Goal: Task Accomplishment & Management: Manage account settings

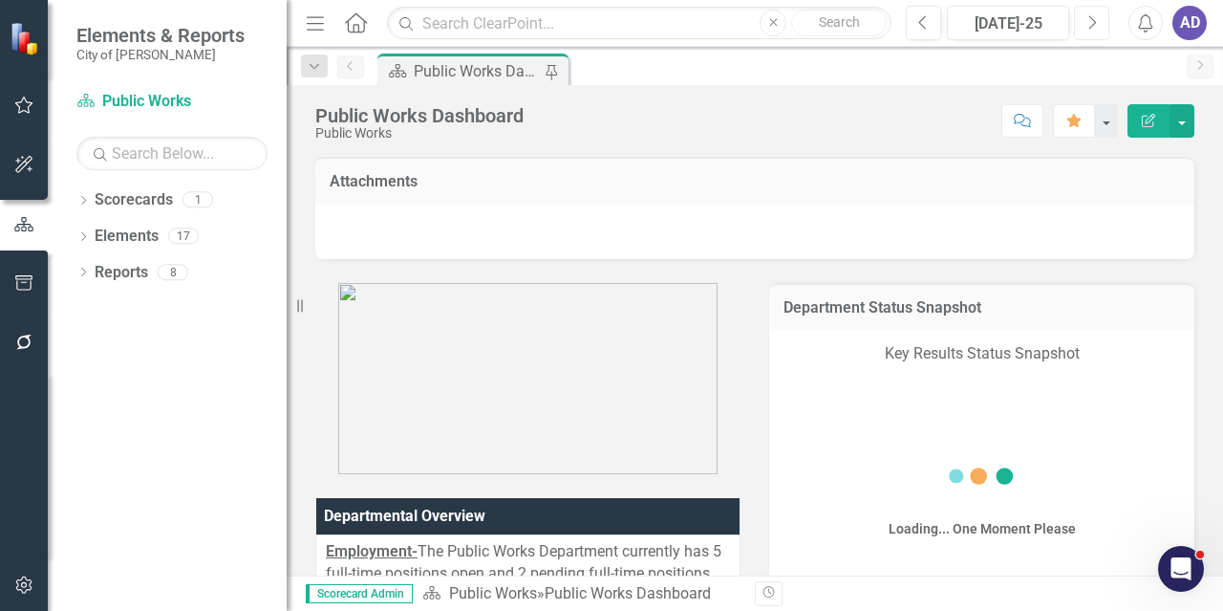
click at [1090, 24] on icon "Next" at bounding box center [1092, 22] width 11 height 17
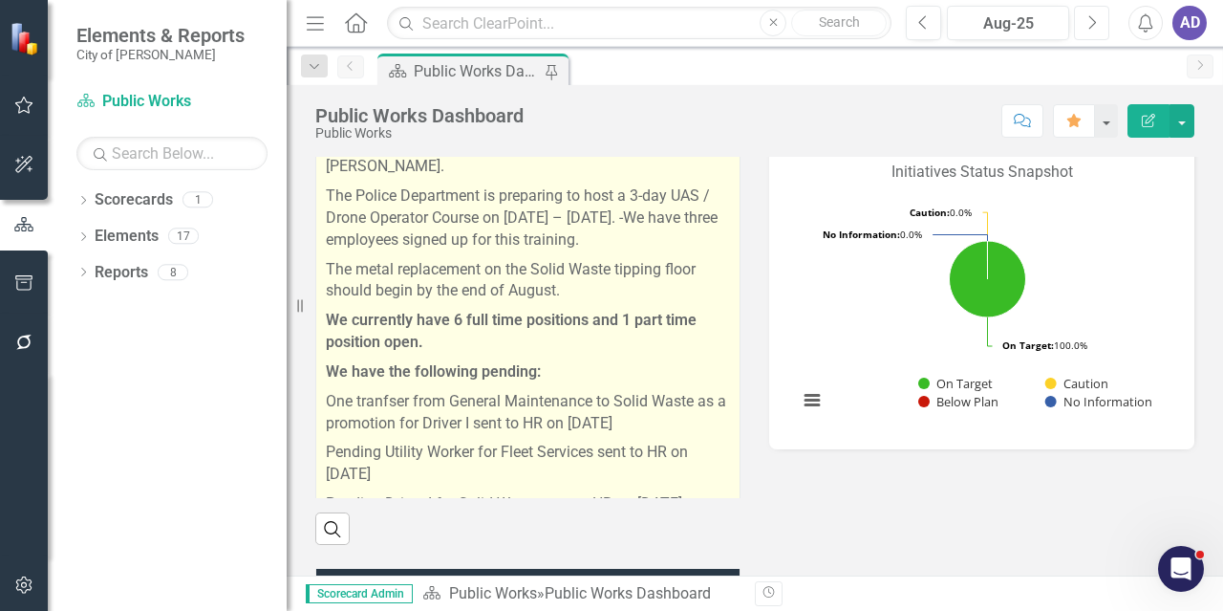
scroll to position [89, 0]
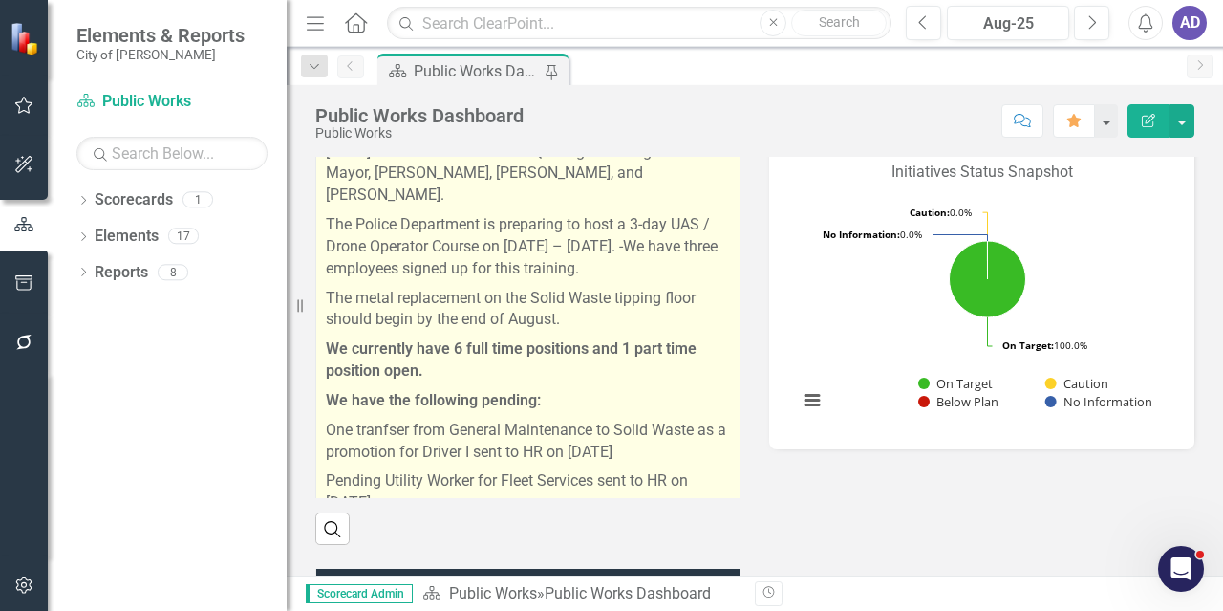
click at [571, 302] on p "The metal replacement on the Solid Waste tipping floor should begin by the end …" at bounding box center [528, 310] width 404 height 52
click at [572, 302] on p "The metal replacement on the Solid Waste tipping floor should begin by the end …" at bounding box center [528, 310] width 404 height 52
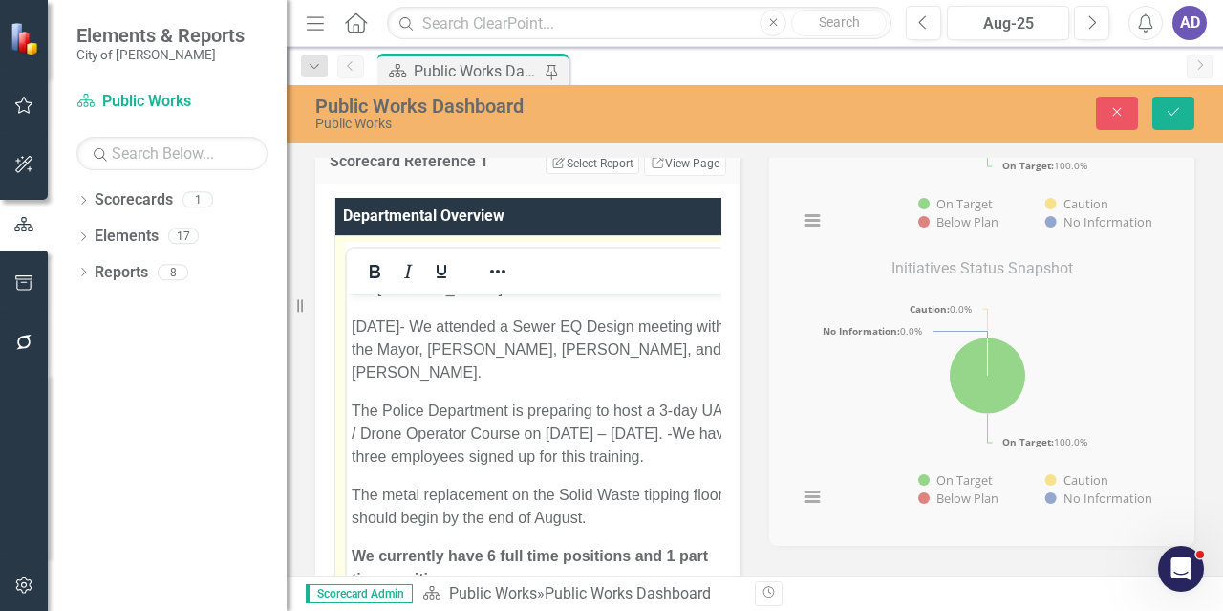
scroll to position [191, 0]
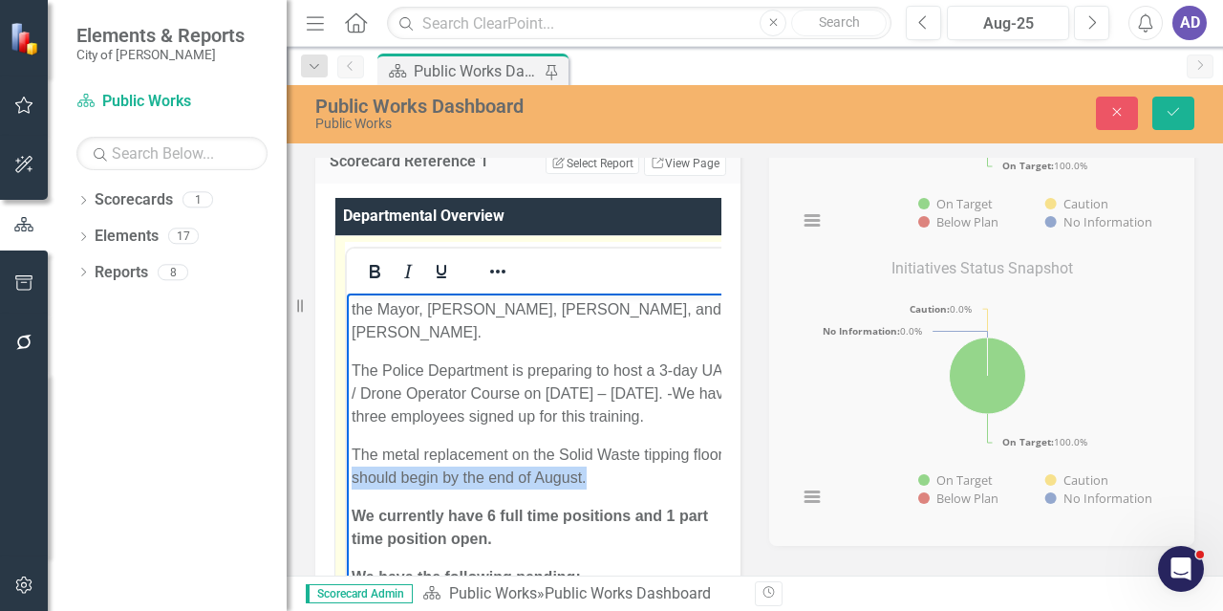
drag, startPoint x: 620, startPoint y: 476, endPoint x: 387, endPoint y: 477, distance: 233.2
click at [387, 477] on p "The metal replacement on the Solid Waste tipping floor should begin by the end …" at bounding box center [544, 465] width 385 height 46
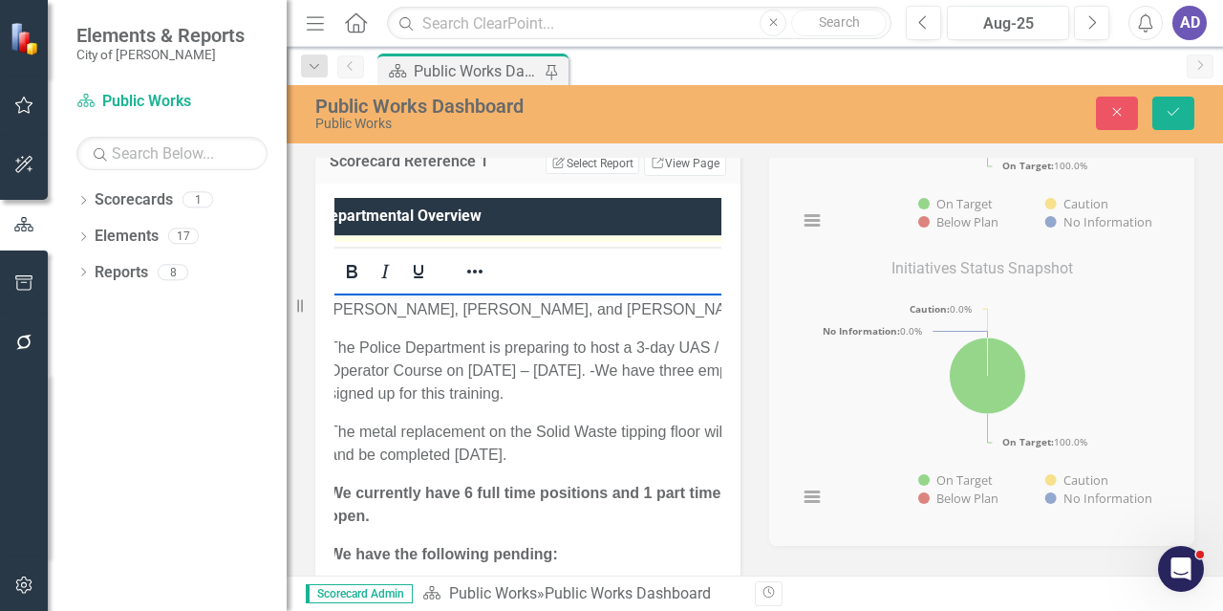
scroll to position [0, 16]
click at [683, 420] on p "The metal replacement on the Solid Waste tipping floor will begin and be comple…" at bounding box center [564, 443] width 458 height 46
click at [665, 420] on p "The metal replacement on the Solid Waste tipping floor will begin and be comple…" at bounding box center [564, 443] width 458 height 46
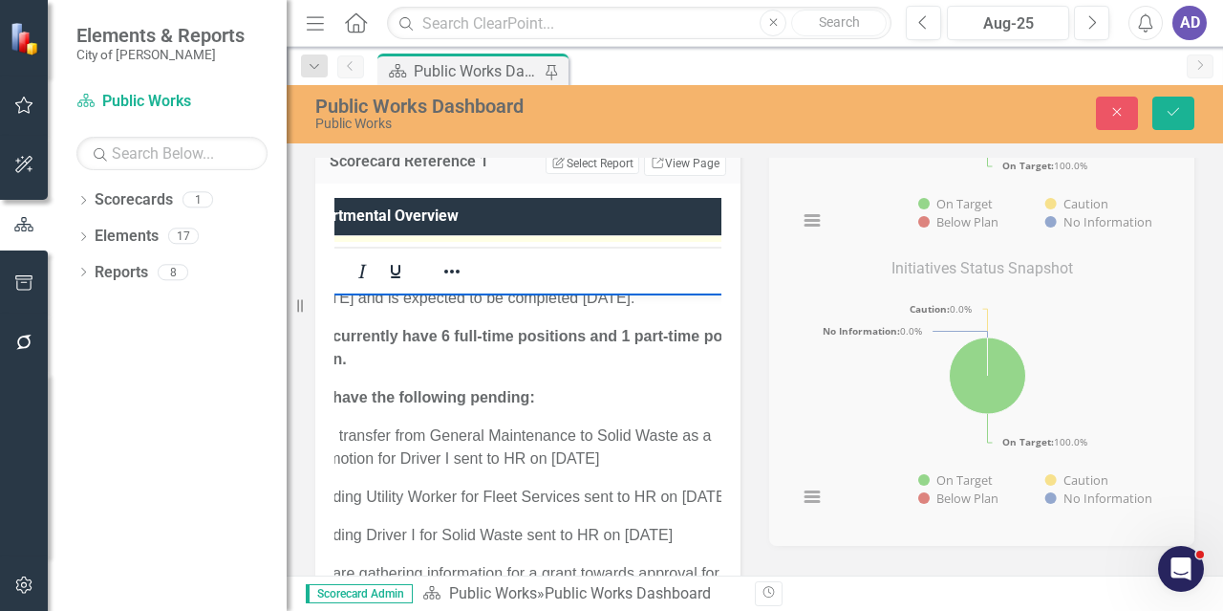
scroll to position [44, 46]
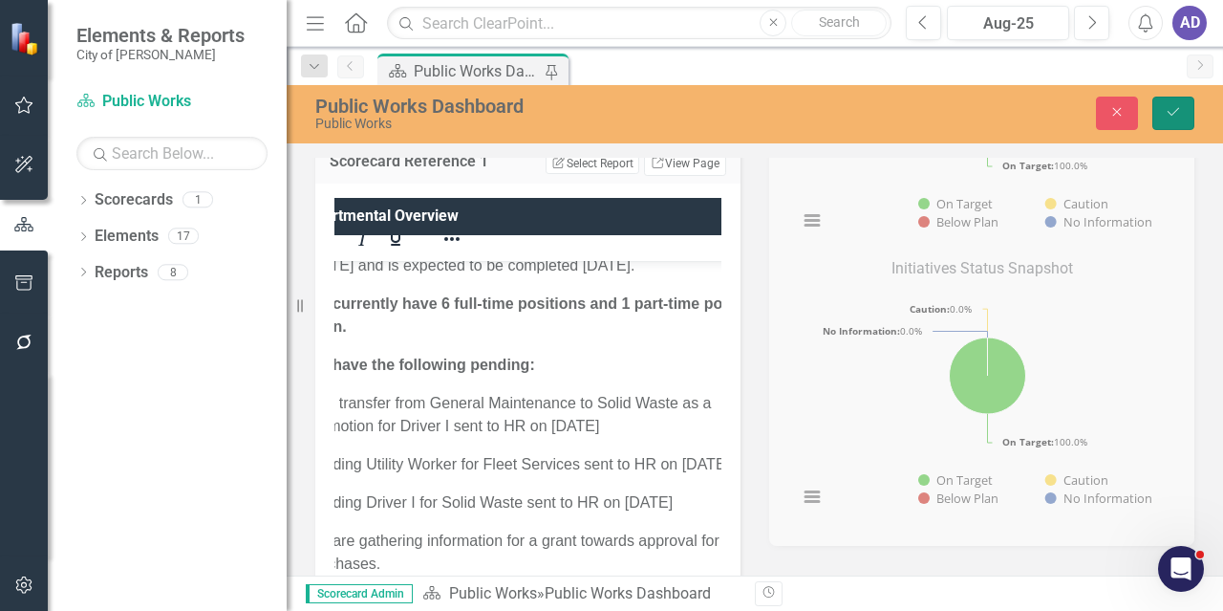
click at [1179, 117] on icon "Save" at bounding box center [1173, 111] width 17 height 13
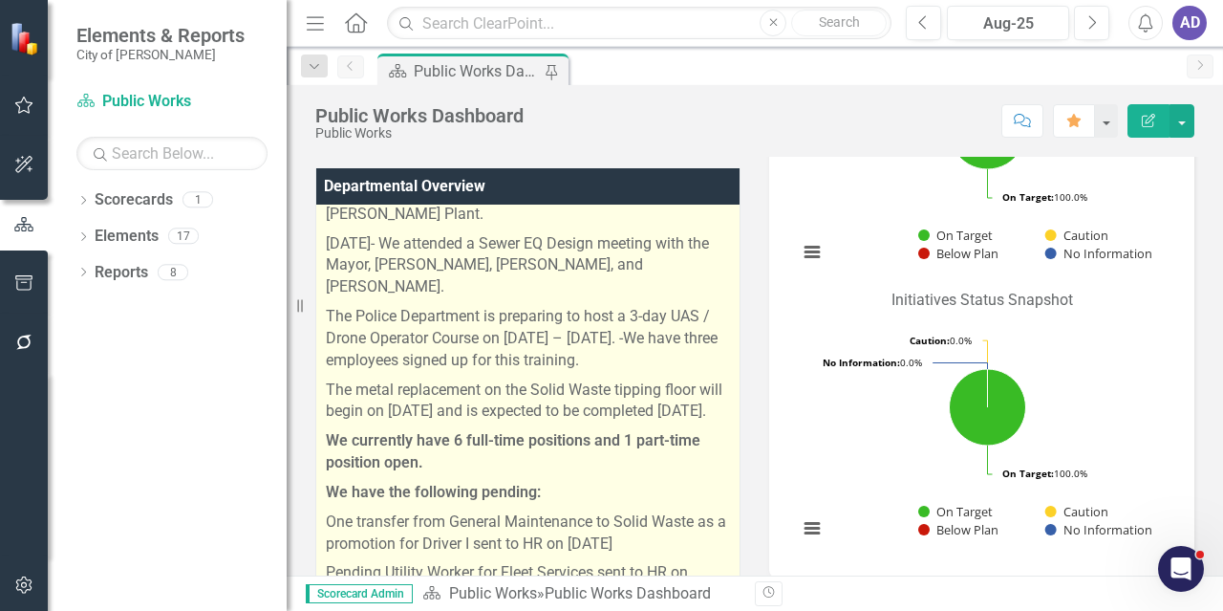
scroll to position [96, 0]
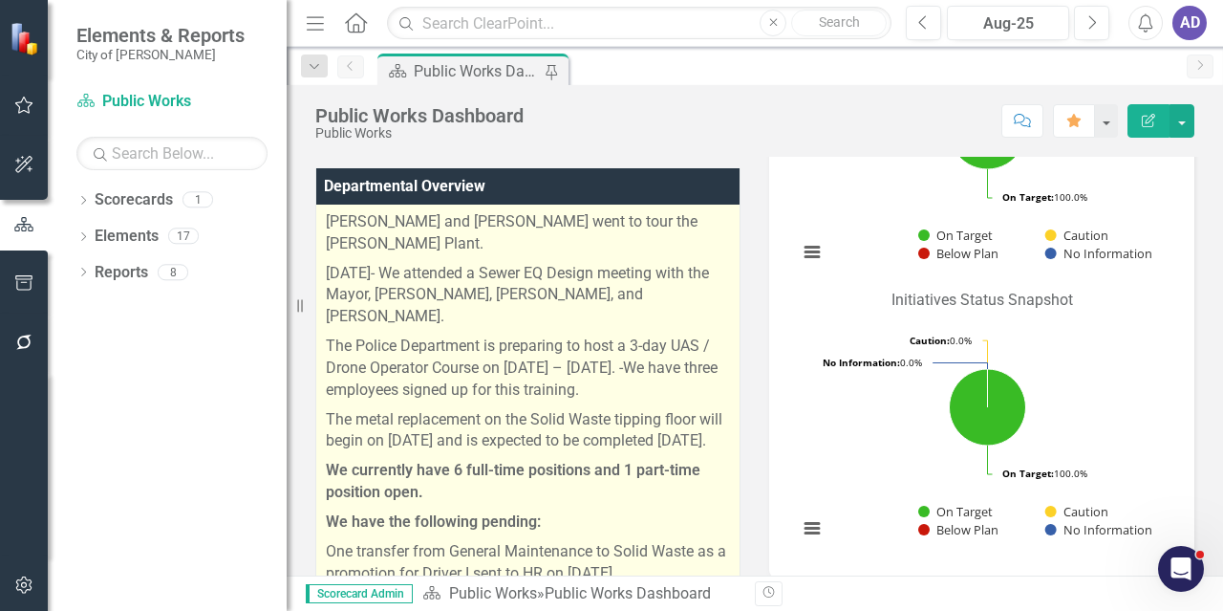
click at [468, 244] on p "[PERSON_NAME] and [PERSON_NAME] went to tour the [PERSON_NAME] Plant." at bounding box center [528, 233] width 404 height 52
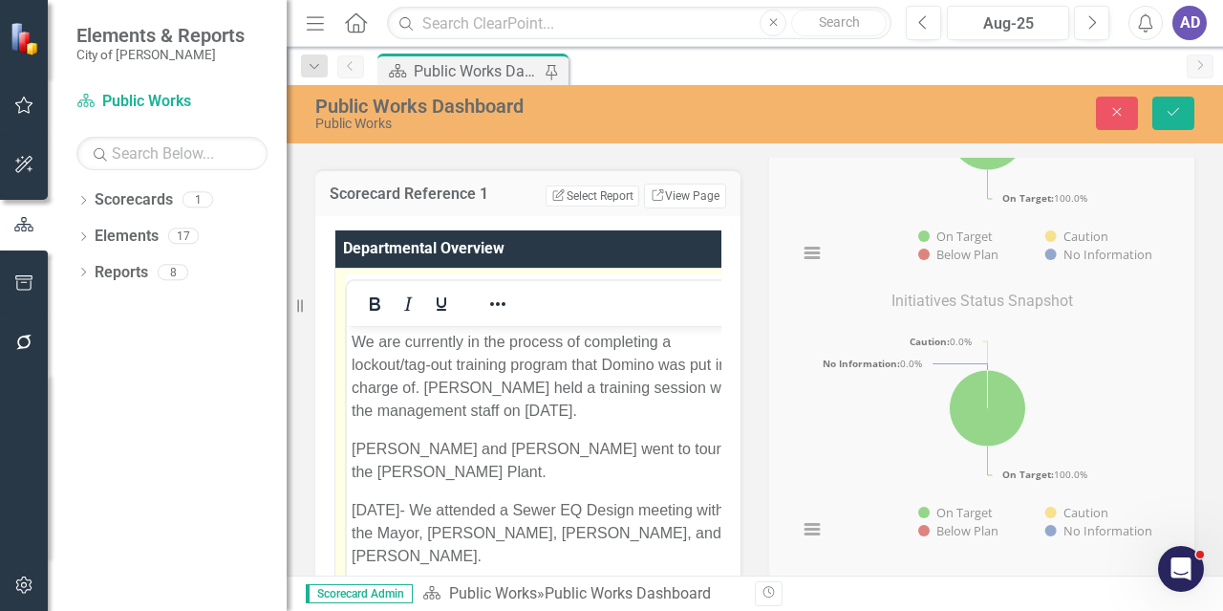
scroll to position [0, 0]
click at [628, 418] on p "We are currently in the process of completing a lockout/tag-out training progra…" at bounding box center [547, 376] width 390 height 92
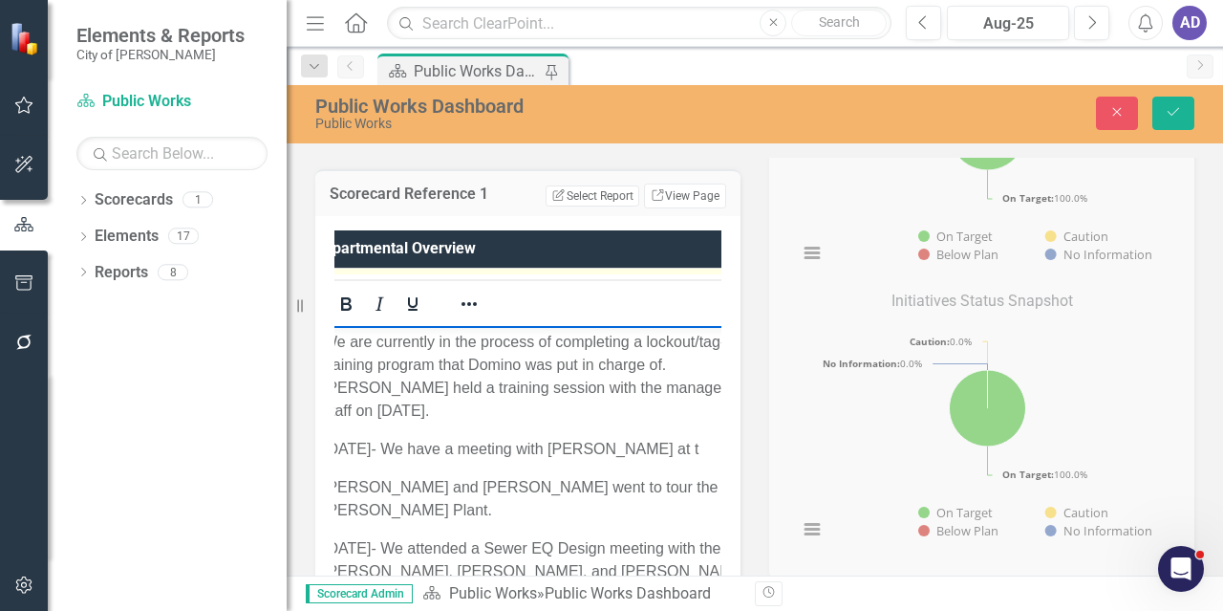
scroll to position [0, 20]
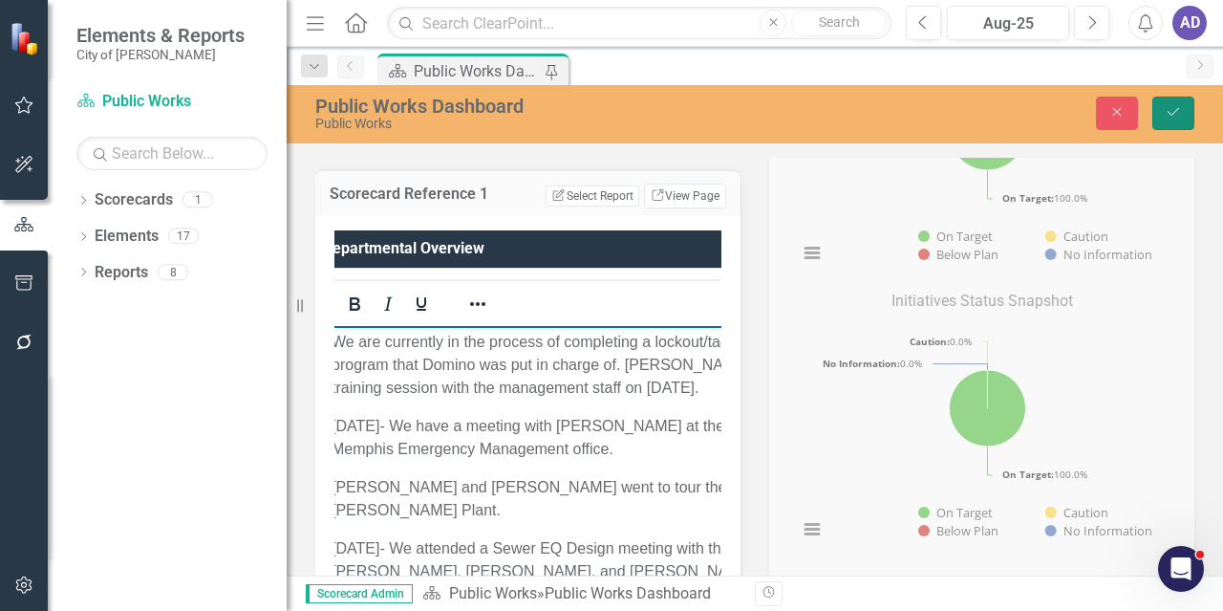
click at [1177, 110] on icon "submit" at bounding box center [1173, 112] width 11 height 8
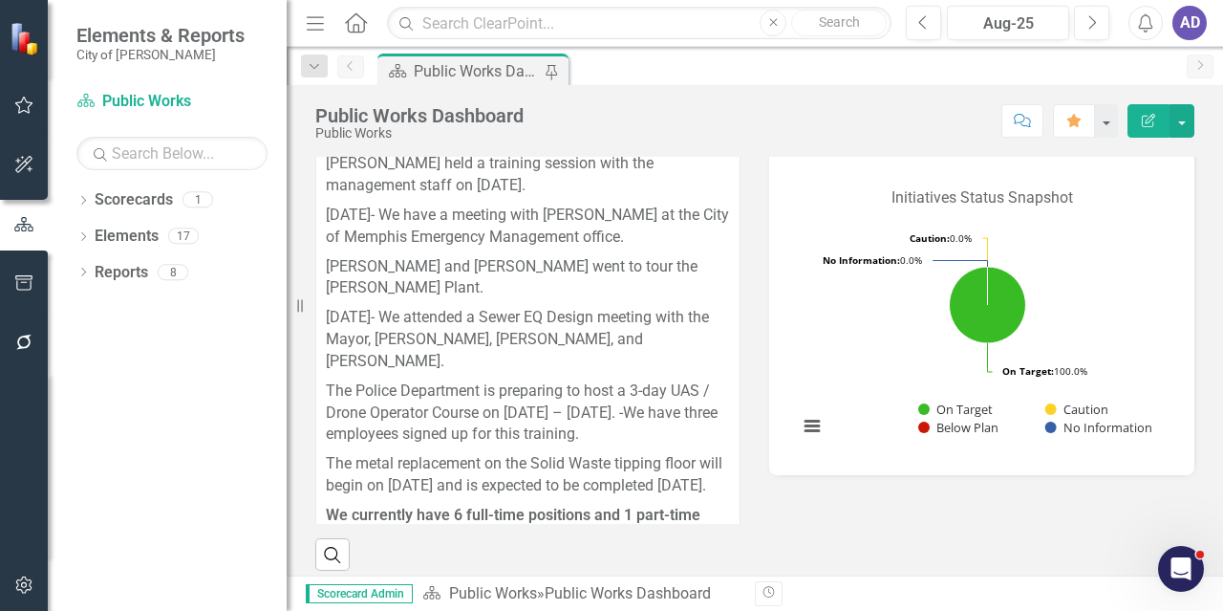
scroll to position [765, 0]
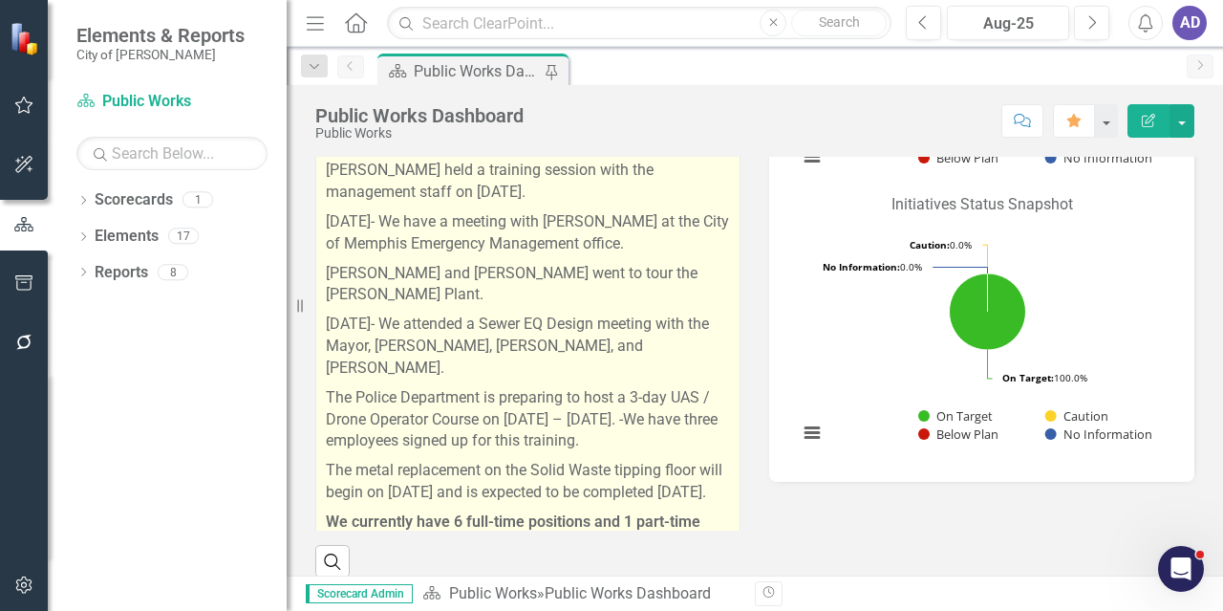
click at [345, 207] on p "[DATE]- We have a meeting with [PERSON_NAME] at the City of Memphis Emergency M…" at bounding box center [528, 233] width 404 height 52
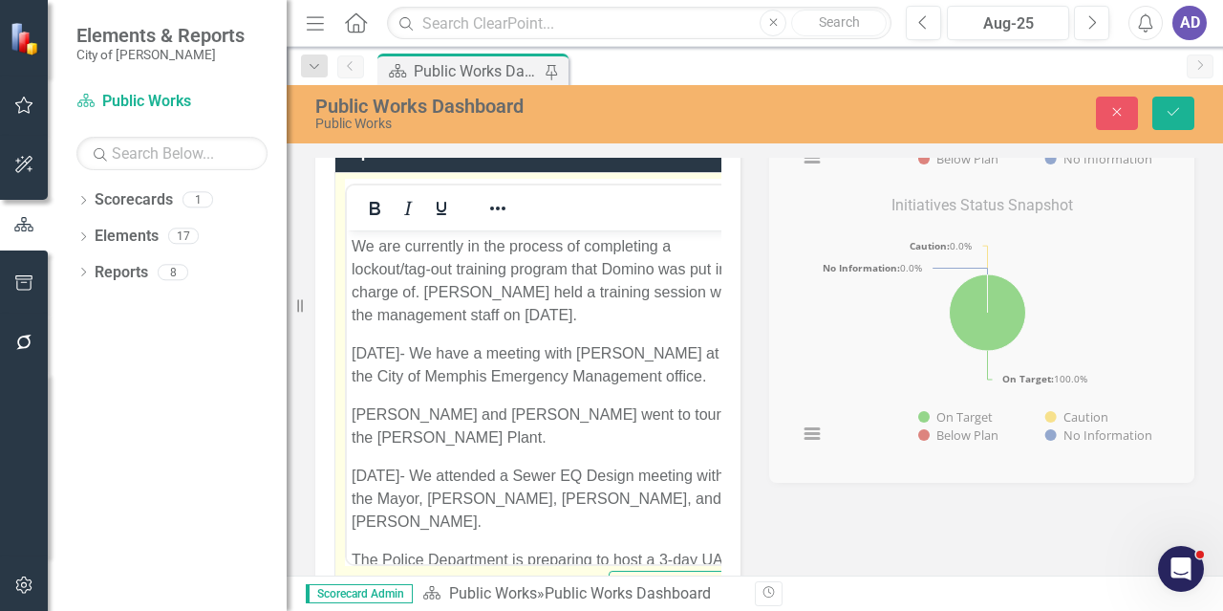
scroll to position [0, 0]
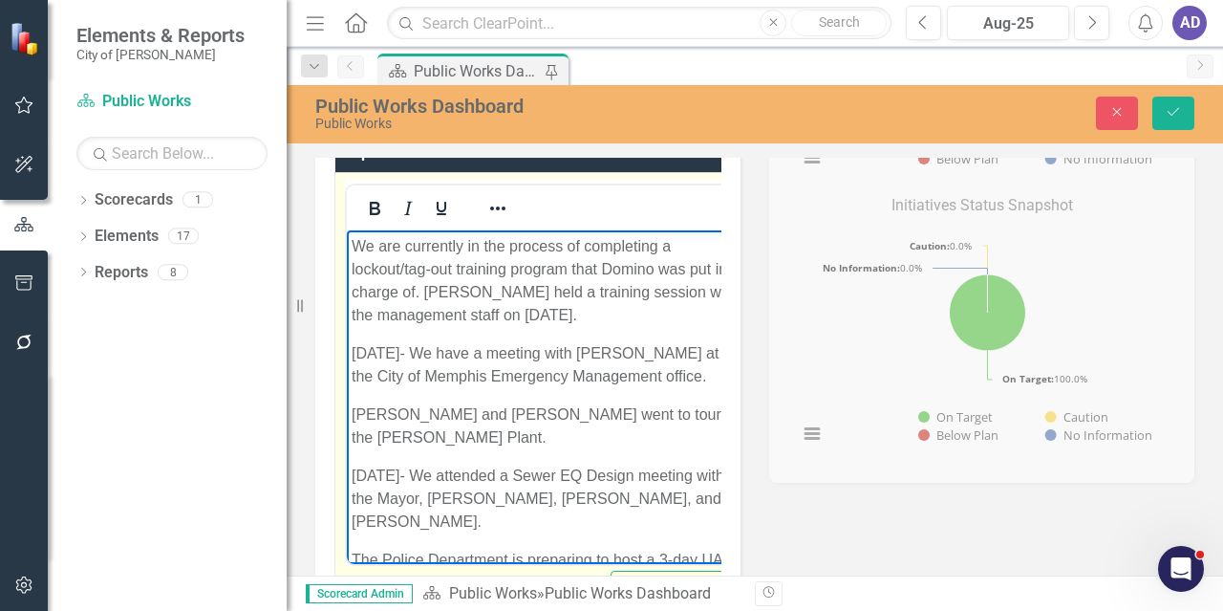
drag, startPoint x: 491, startPoint y: 401, endPoint x: 387, endPoint y: 355, distance: 114.2
click at [366, 349] on p "[DATE]- We have a meeting with [PERSON_NAME] at the City of Memphis Emergency M…" at bounding box center [547, 364] width 391 height 46
drag, startPoint x: 410, startPoint y: 360, endPoint x: 498, endPoint y: 394, distance: 94.1
click at [504, 387] on p "[DATE]- We have a meeting with [PERSON_NAME] at the City of Memphis Emergency M…" at bounding box center [547, 364] width 391 height 46
click at [510, 387] on p "[DATE]- We have a meeting with [PERSON_NAME] at the City of Memphis Emergency M…" at bounding box center [547, 364] width 391 height 46
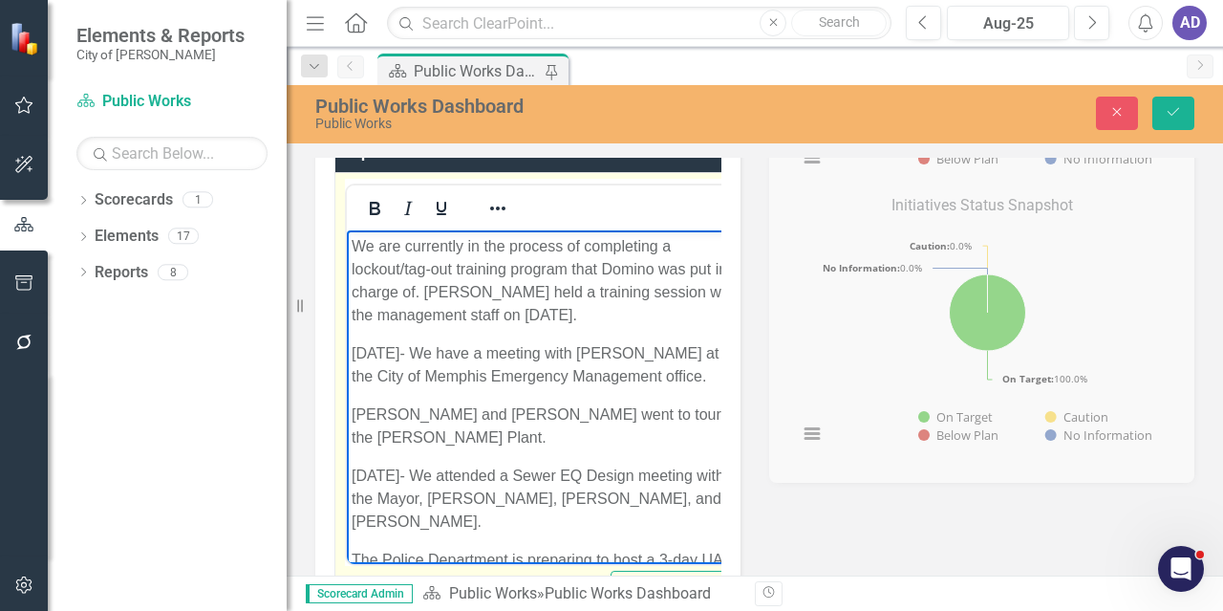
drag, startPoint x: 471, startPoint y: 400, endPoint x: 353, endPoint y: 350, distance: 128.9
click at [353, 350] on p "[DATE]- We have a meeting with [PERSON_NAME] at the City of Memphis Emergency M…" at bounding box center [547, 364] width 391 height 46
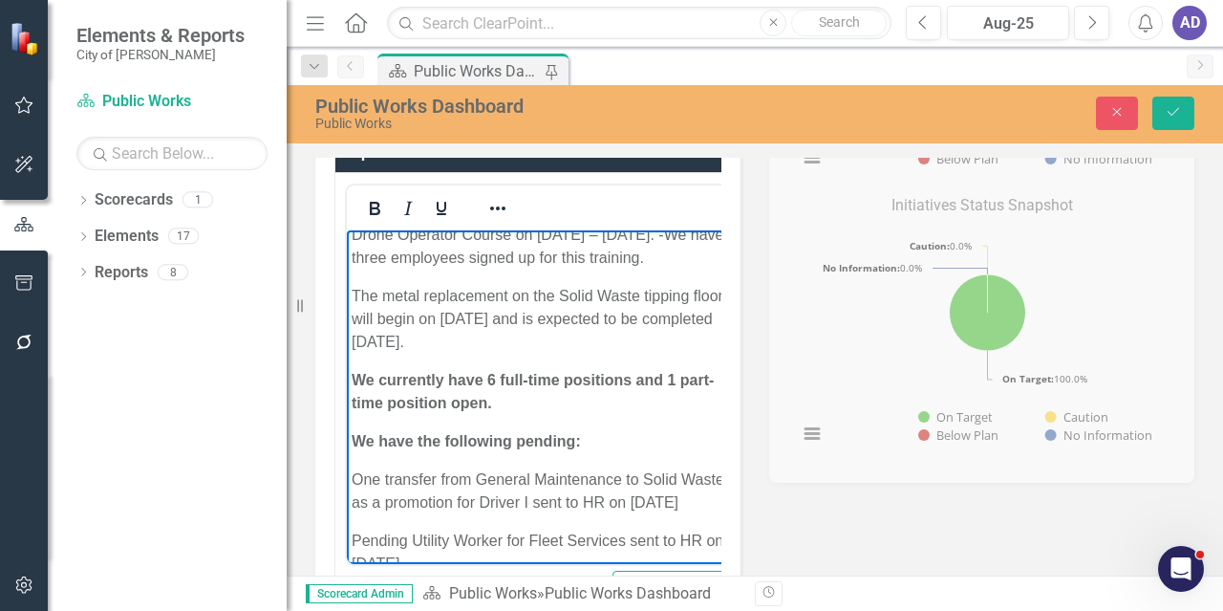
scroll to position [382, 0]
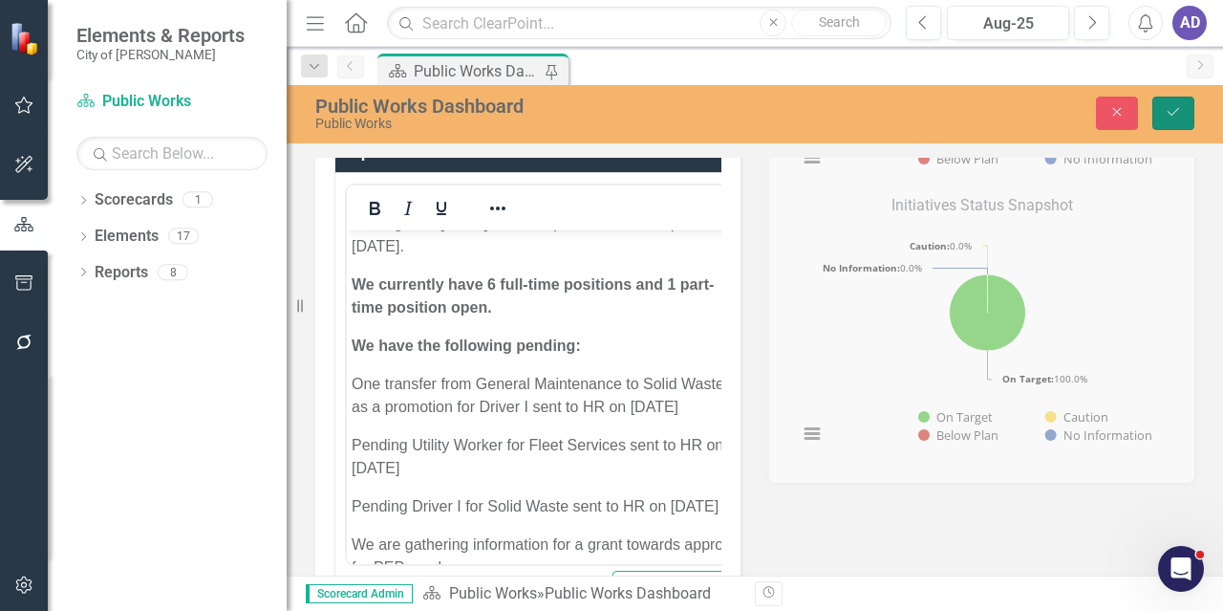
click at [1171, 109] on icon "Save" at bounding box center [1173, 111] width 17 height 13
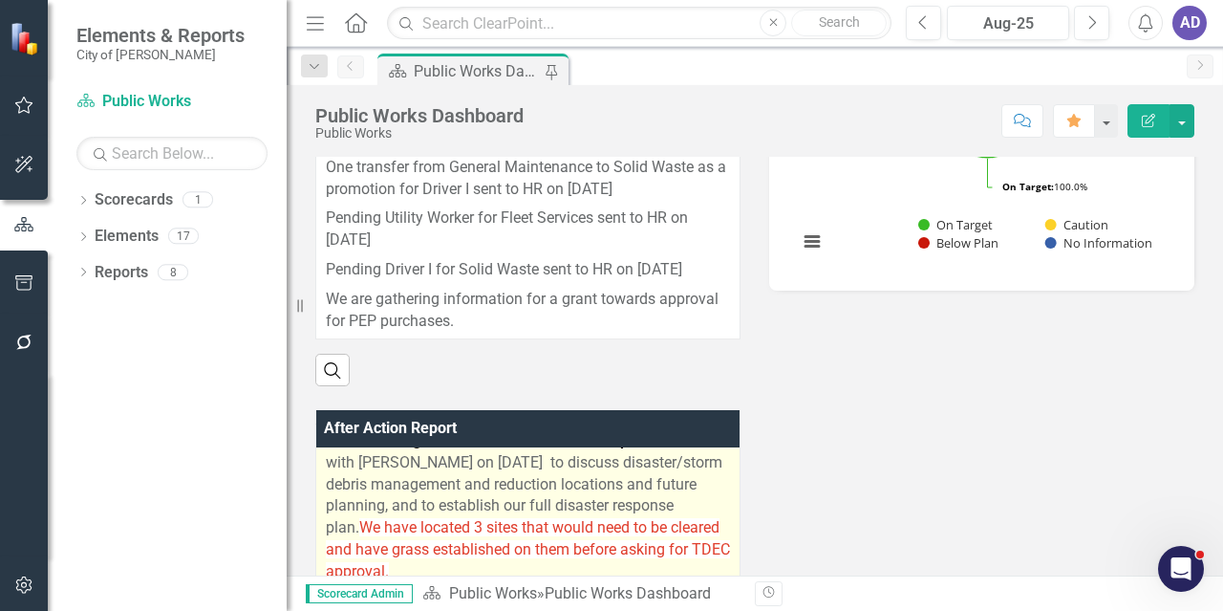
scroll to position [0, 0]
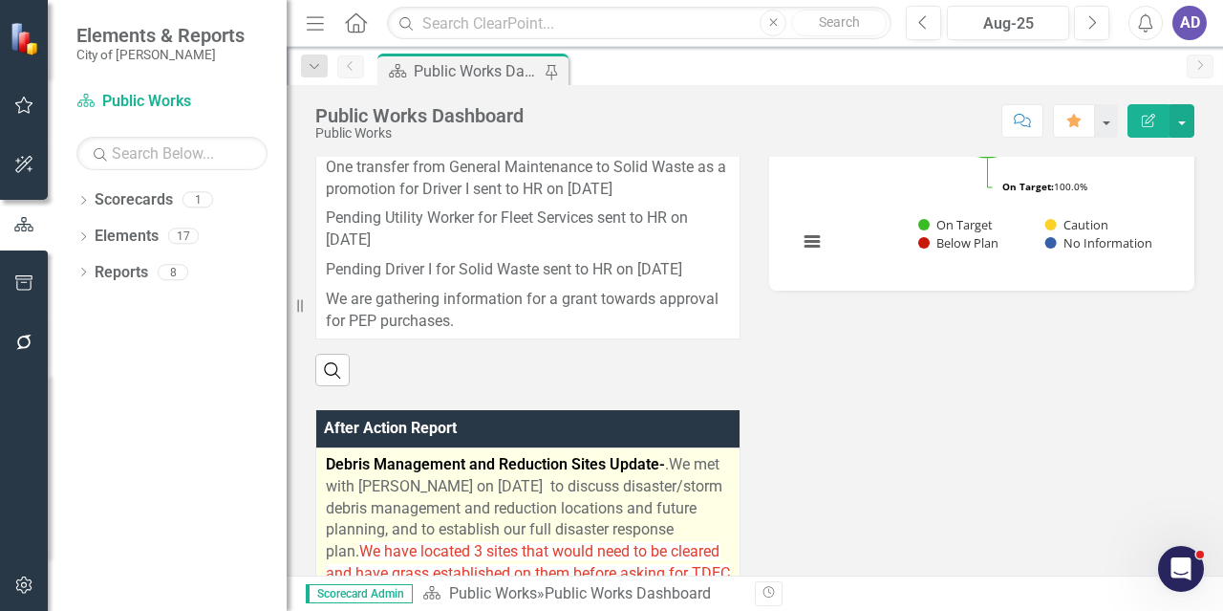
click at [711, 528] on p "Debris Management and Reduction Sites Update- .We met with [PERSON_NAME] on [DA…" at bounding box center [528, 532] width 404 height 157
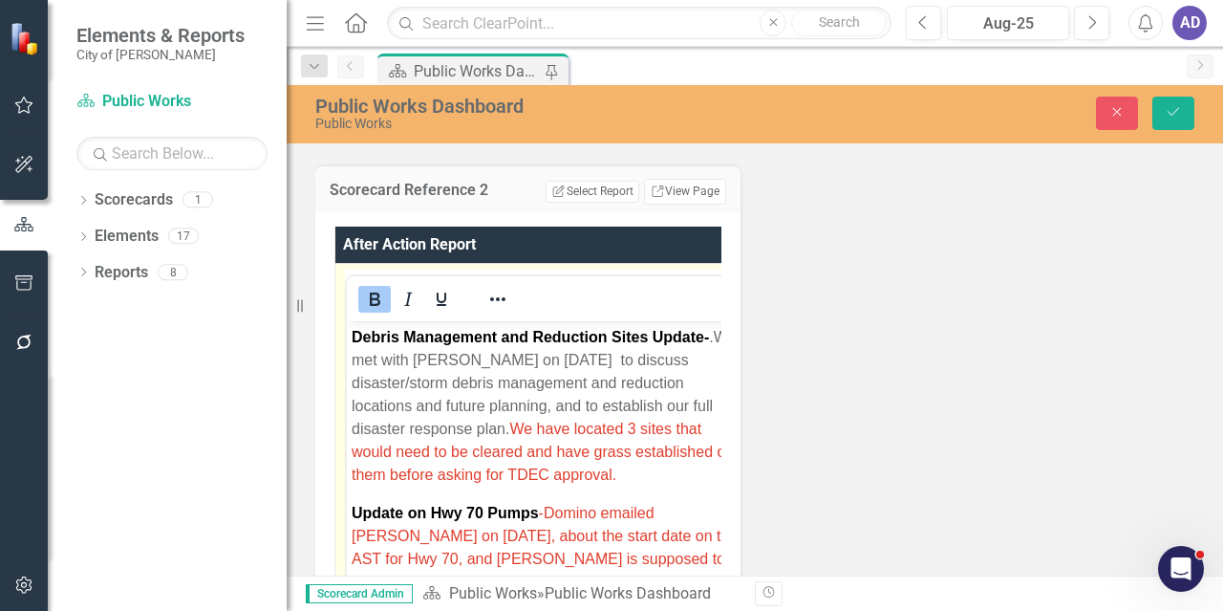
scroll to position [1242, 0]
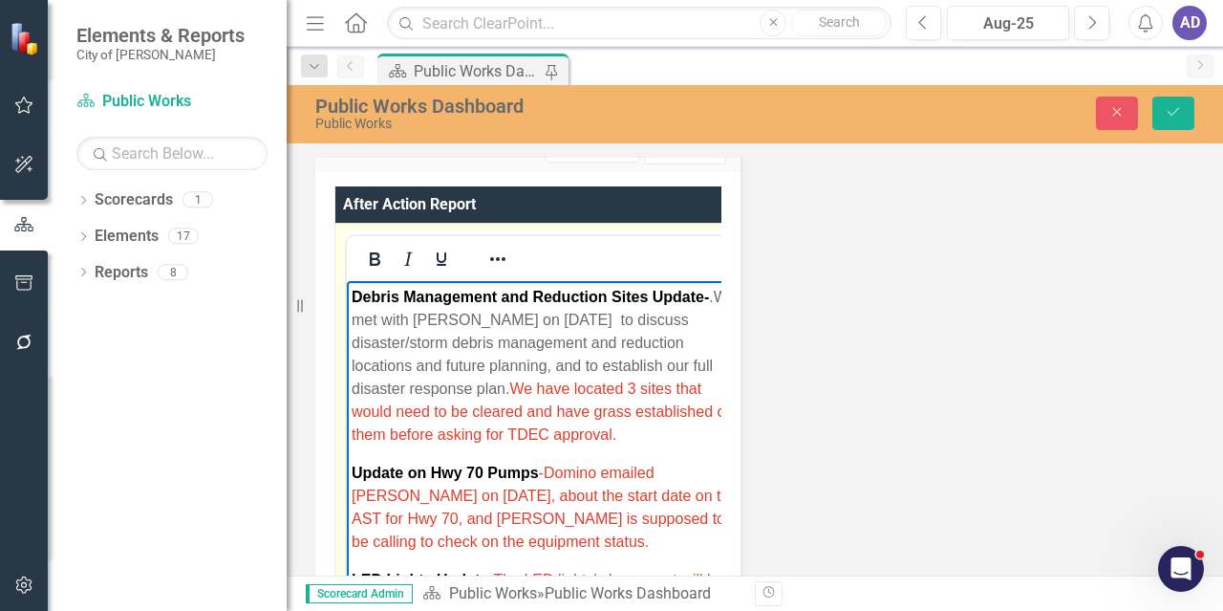
click at [427, 446] on p "Debris Management and Reduction Sites Update- .We met with [PERSON_NAME] on [DA…" at bounding box center [546, 366] width 389 height 161
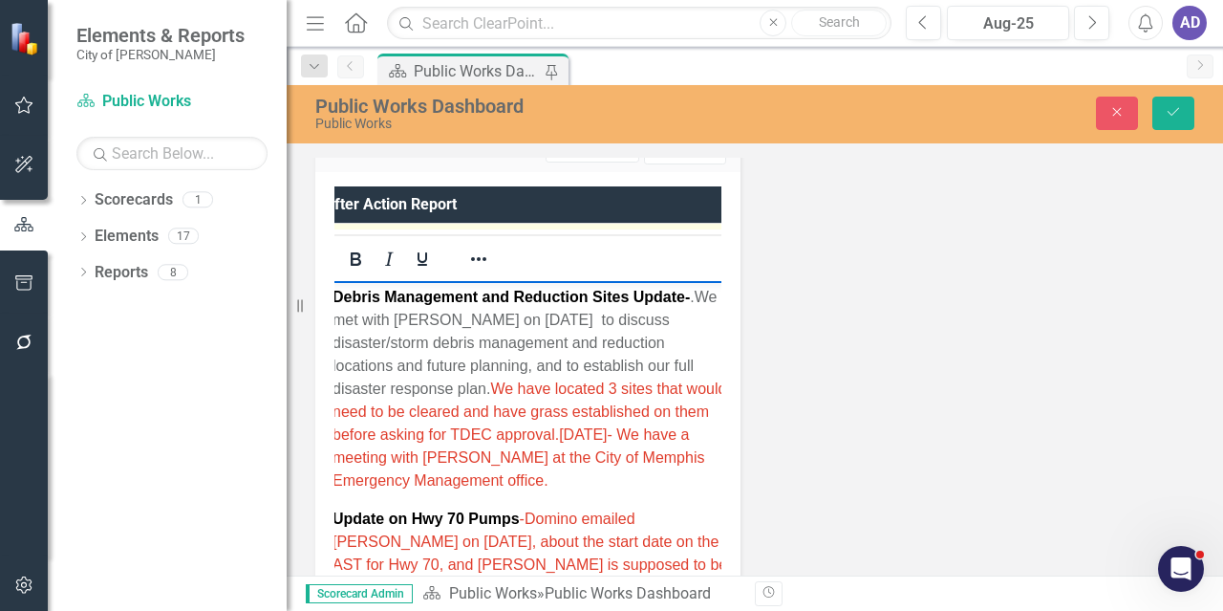
drag, startPoint x: 397, startPoint y: 460, endPoint x: 410, endPoint y: 460, distance: 13.4
click at [399, 460] on span "We have located 3 sites that would need to be cleared and have grass establishe…" at bounding box center [530, 434] width 394 height 108
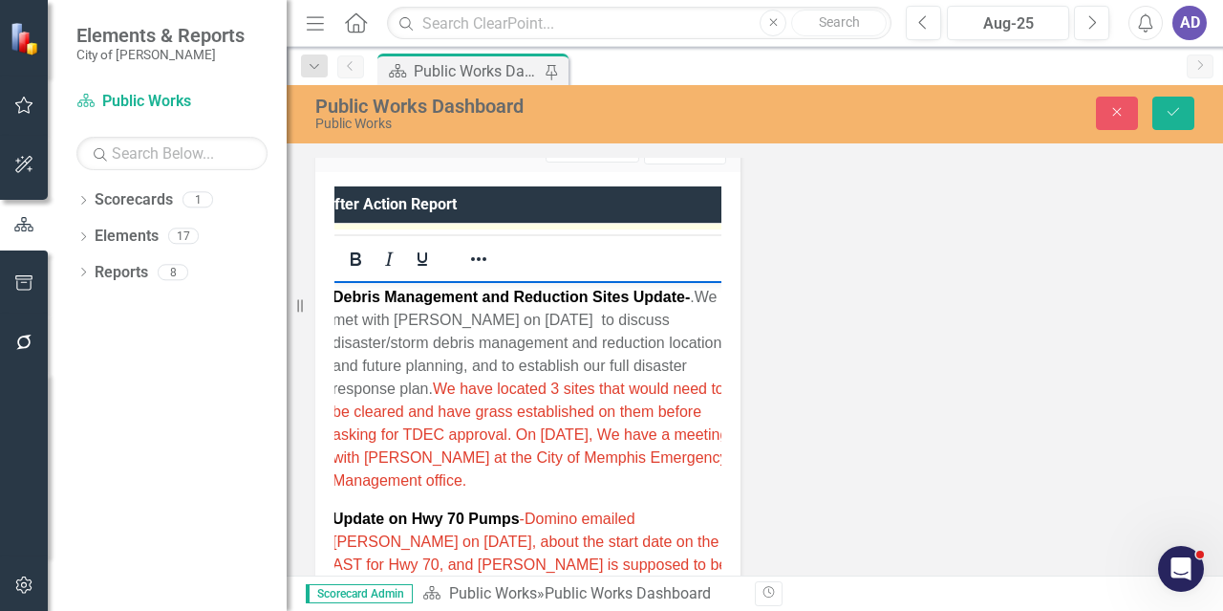
scroll to position [184, 0]
drag, startPoint x: 399, startPoint y: 457, endPoint x: 504, endPoint y: 456, distance: 105.1
click at [504, 456] on span "We have located 3 sites that would need to be cleared and have grass establishe…" at bounding box center [530, 434] width 395 height 108
click at [623, 483] on p "Debris Management and Reduction Sites Update- .We met with [PERSON_NAME] on [DA…" at bounding box center [535, 389] width 404 height 206
click at [1179, 111] on icon "Save" at bounding box center [1173, 111] width 17 height 13
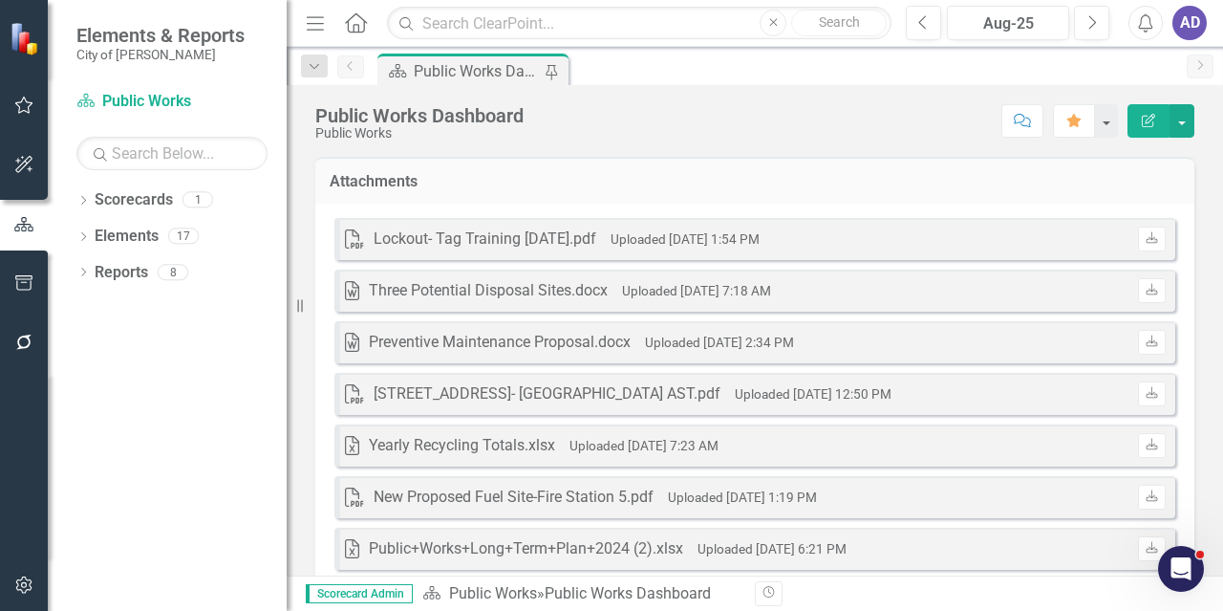
click at [356, 21] on icon "Home" at bounding box center [355, 22] width 25 height 20
click at [136, 237] on link "Elements" at bounding box center [127, 237] width 64 height 22
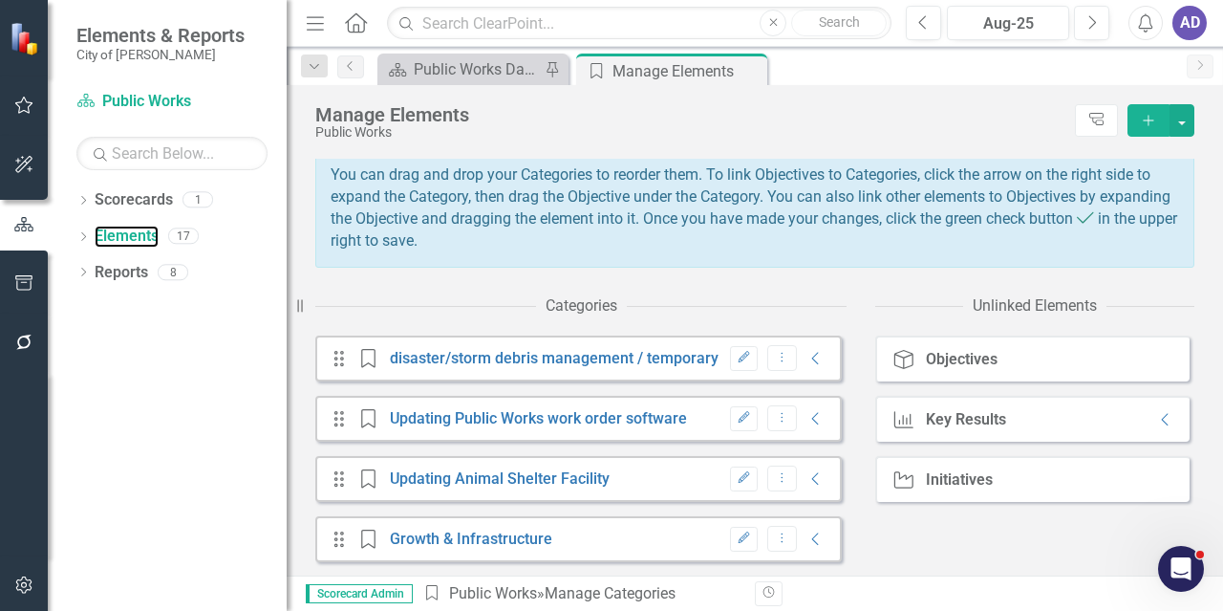
scroll to position [193, 0]
click at [782, 479] on icon at bounding box center [783, 478] width 2 height 10
click at [807, 483] on icon "Collapse" at bounding box center [816, 478] width 19 height 15
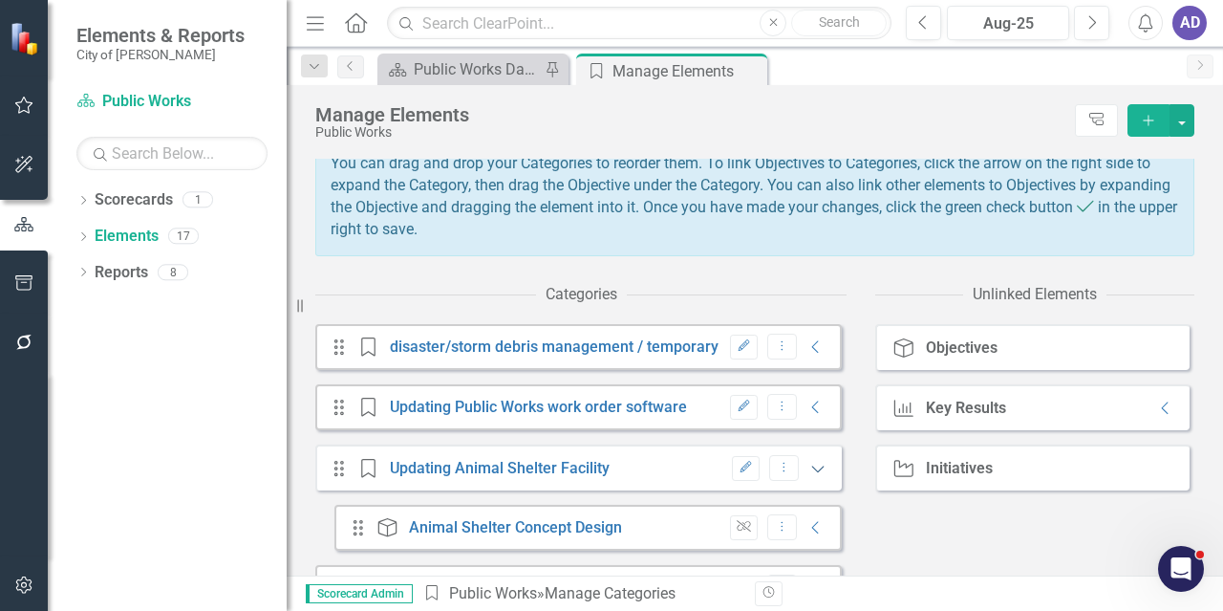
click at [809, 476] on icon "Expanded" at bounding box center [818, 468] width 19 height 15
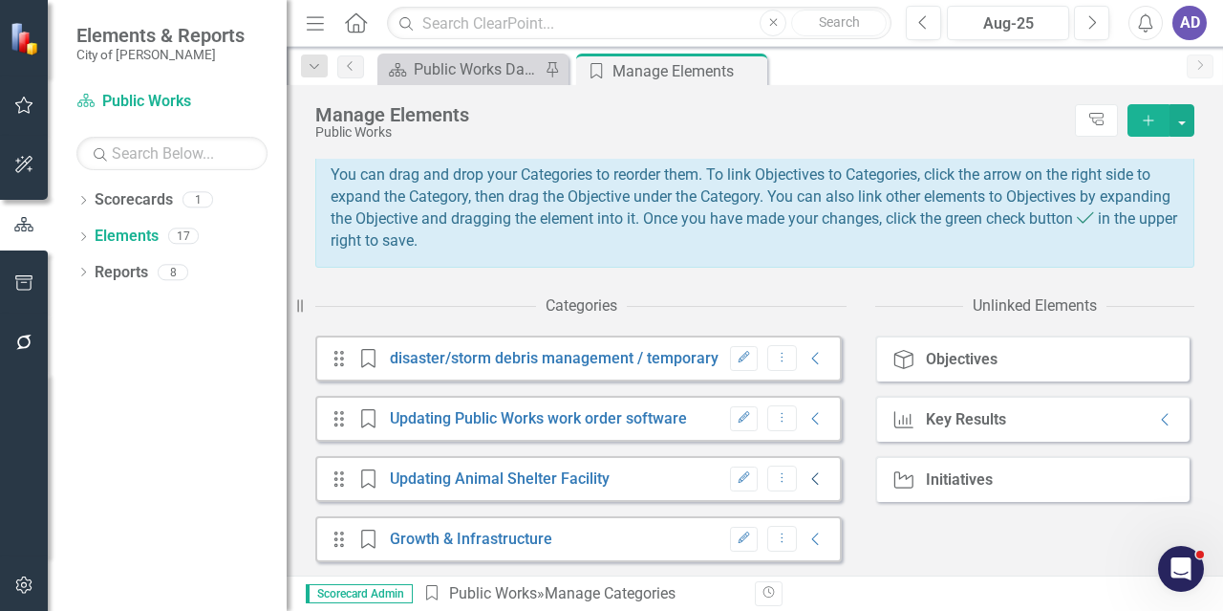
click at [807, 483] on icon "Collapse" at bounding box center [816, 478] width 19 height 15
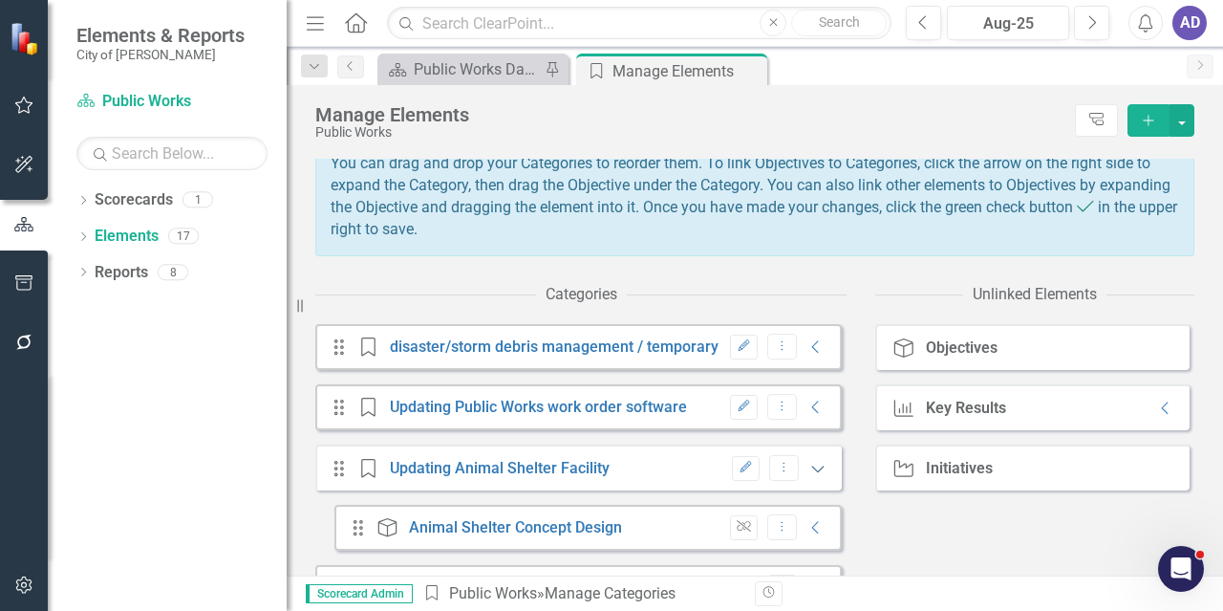
click at [809, 476] on icon "Expanded" at bounding box center [818, 468] width 19 height 15
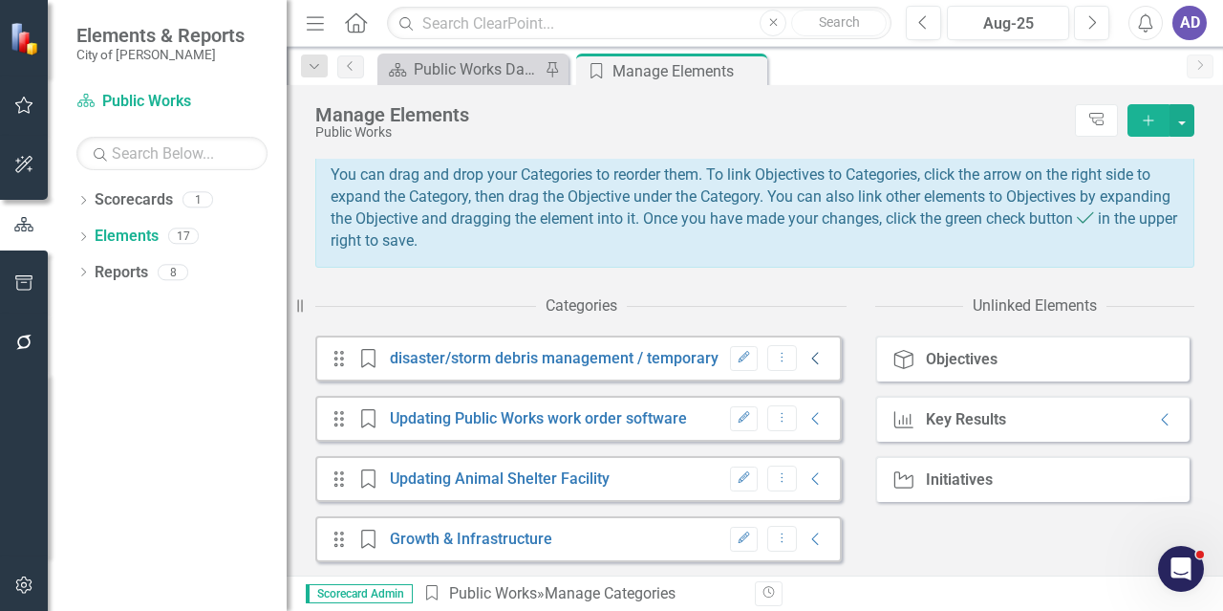
click at [807, 362] on icon "Collapse" at bounding box center [816, 358] width 19 height 15
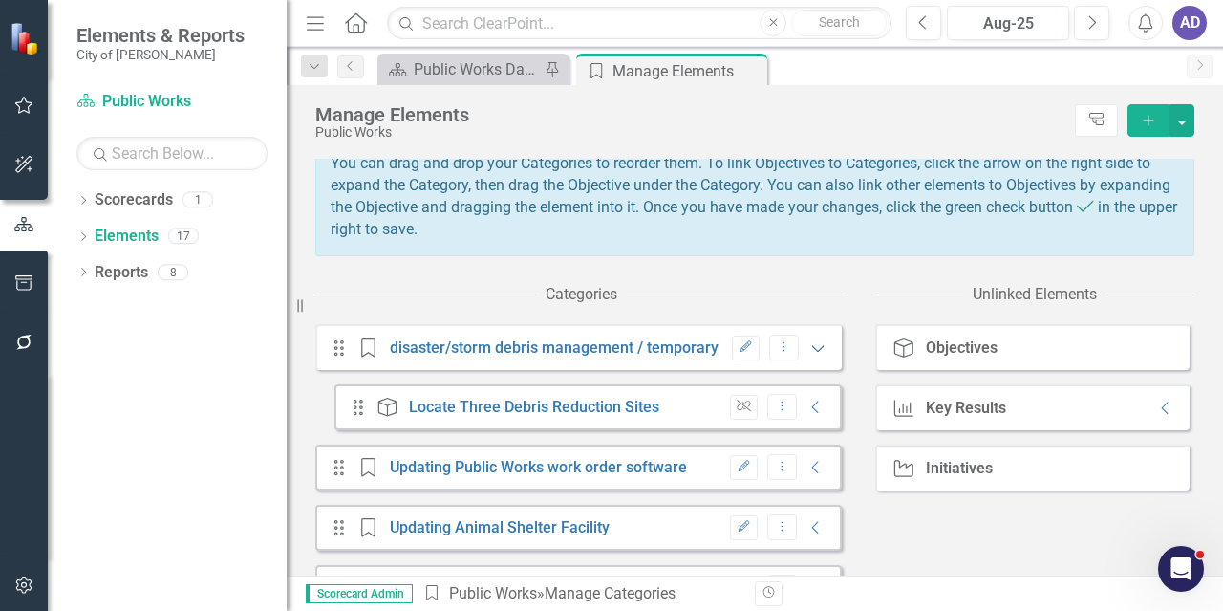
click at [809, 356] on icon "Expanded" at bounding box center [818, 347] width 19 height 15
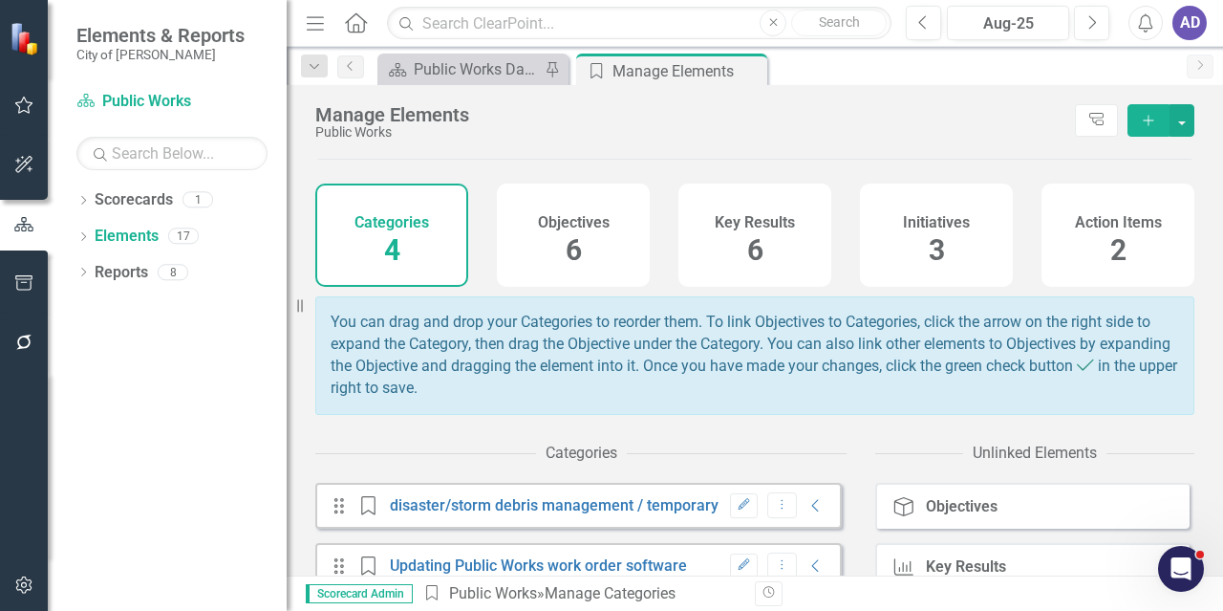
scroll to position [0, 0]
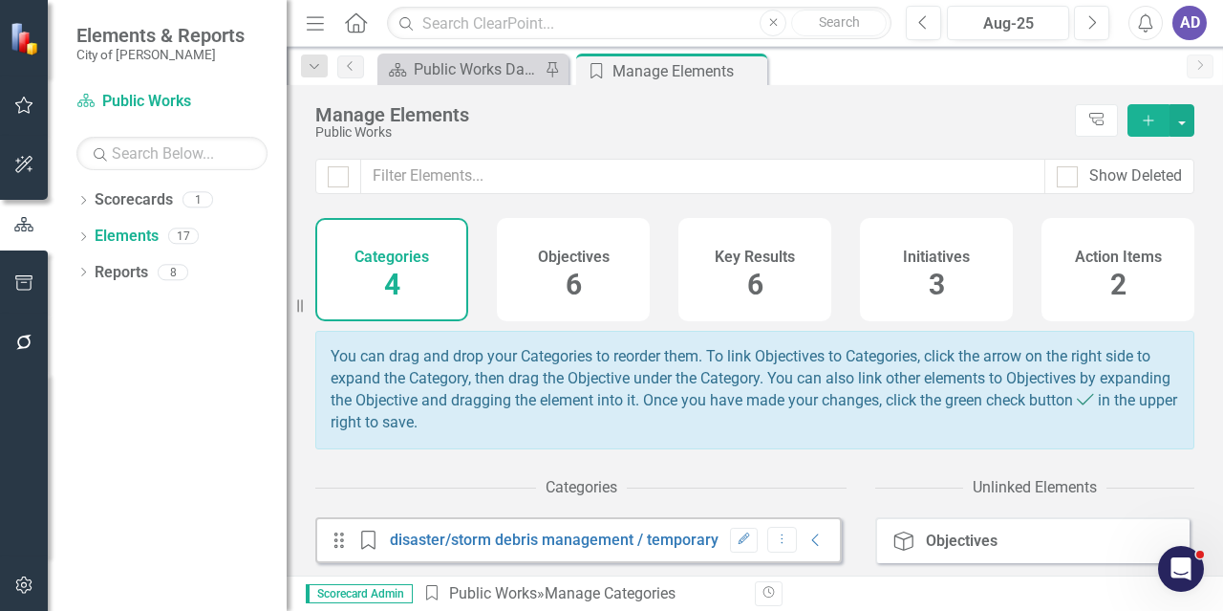
click at [585, 267] on div "Objectives 6" at bounding box center [573, 269] width 153 height 103
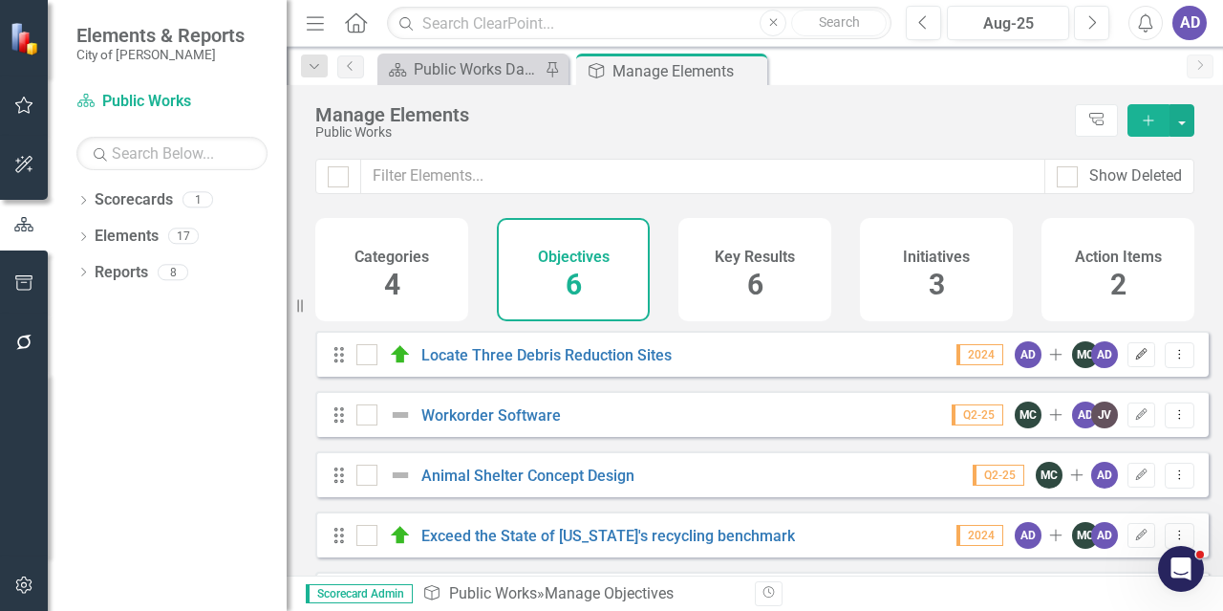
click at [1136, 359] on icon "button" at bounding box center [1141, 353] width 11 height 11
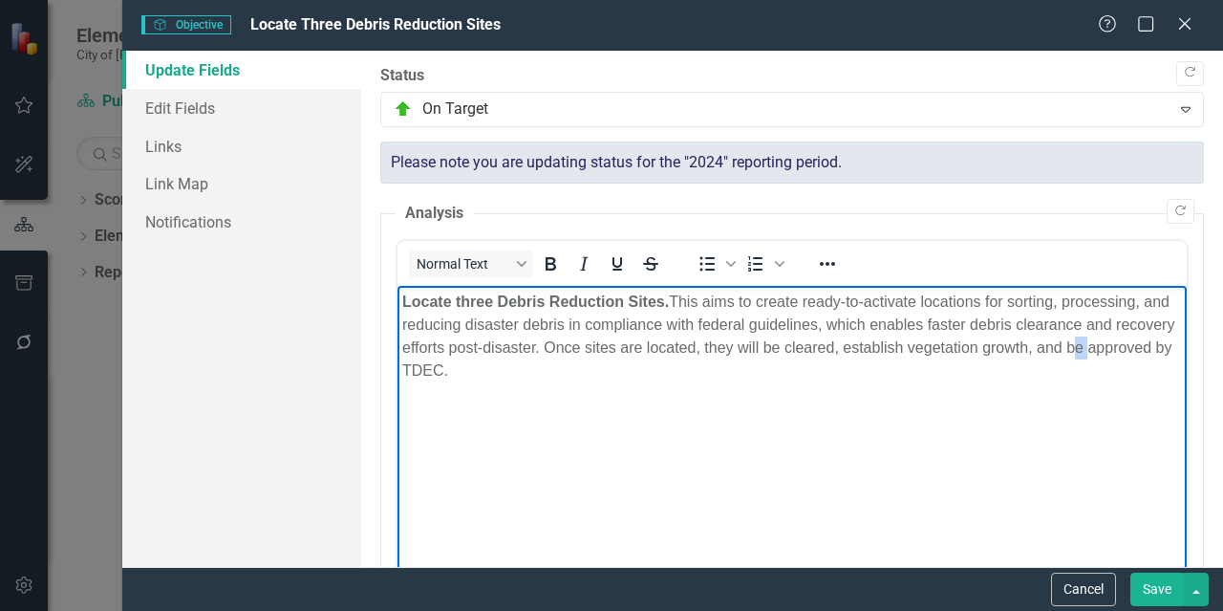
drag, startPoint x: 1149, startPoint y: 351, endPoint x: 1139, endPoint y: 339, distance: 14.9
click at [1133, 339] on p "Locate three Debris Reduction Sites. This aims to create ready-to-activate loca…" at bounding box center [792, 337] width 780 height 92
drag, startPoint x: 534, startPoint y: 367, endPoint x: 515, endPoint y: 367, distance: 19.1
click at [515, 367] on p "Locate three Debris Reduction Sites. This aims to create ready-to-activate loca…" at bounding box center [792, 337] width 780 height 92
click at [636, 375] on p "Locate three Debris Reduction Sites. This aims to create ready-to-activate loca…" at bounding box center [792, 337] width 780 height 92
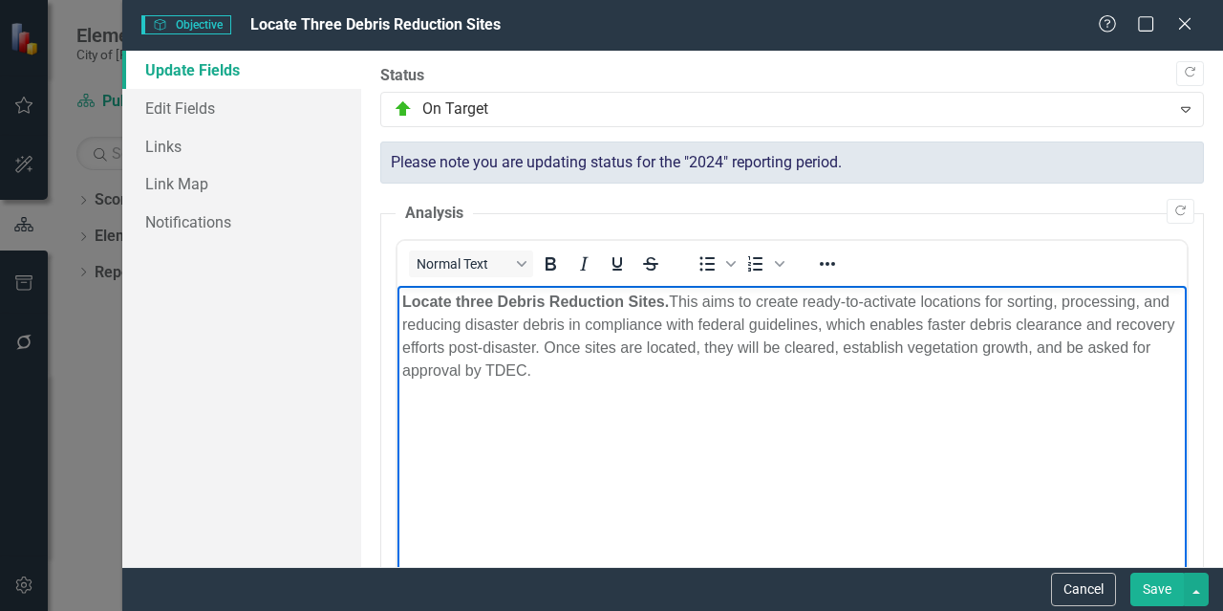
click at [1147, 593] on button "Save" at bounding box center [1158, 588] width 54 height 33
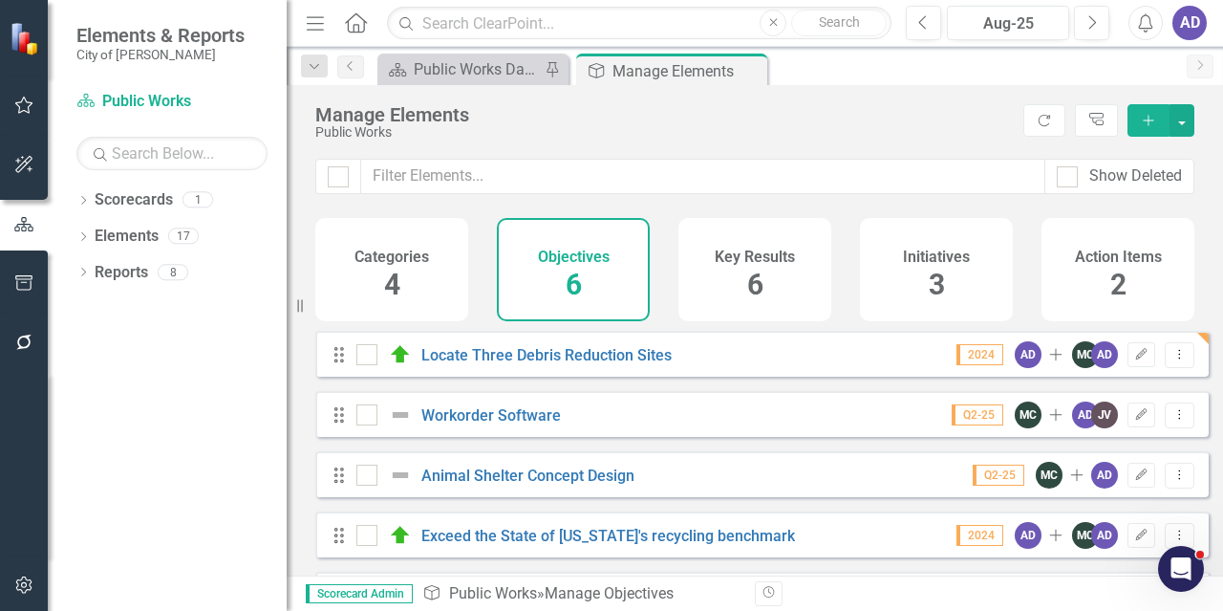
click at [581, 261] on h4 "Objectives" at bounding box center [574, 256] width 72 height 17
click at [586, 252] on h4 "Objectives" at bounding box center [574, 256] width 72 height 17
click at [1134, 360] on icon "Edit" at bounding box center [1141, 354] width 14 height 11
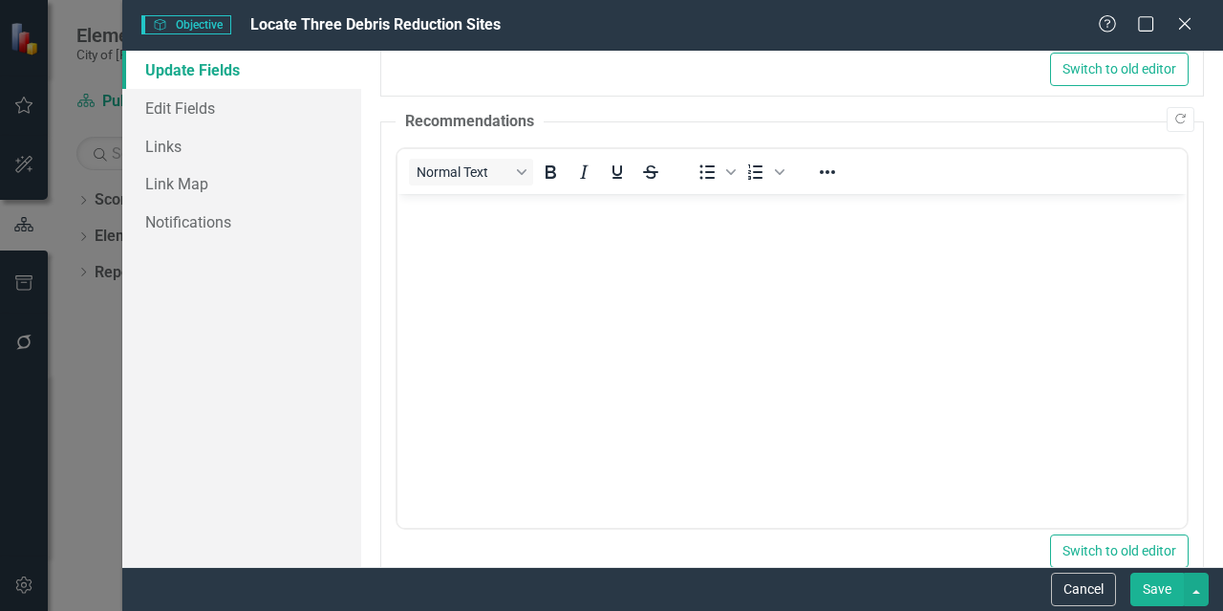
scroll to position [610, 0]
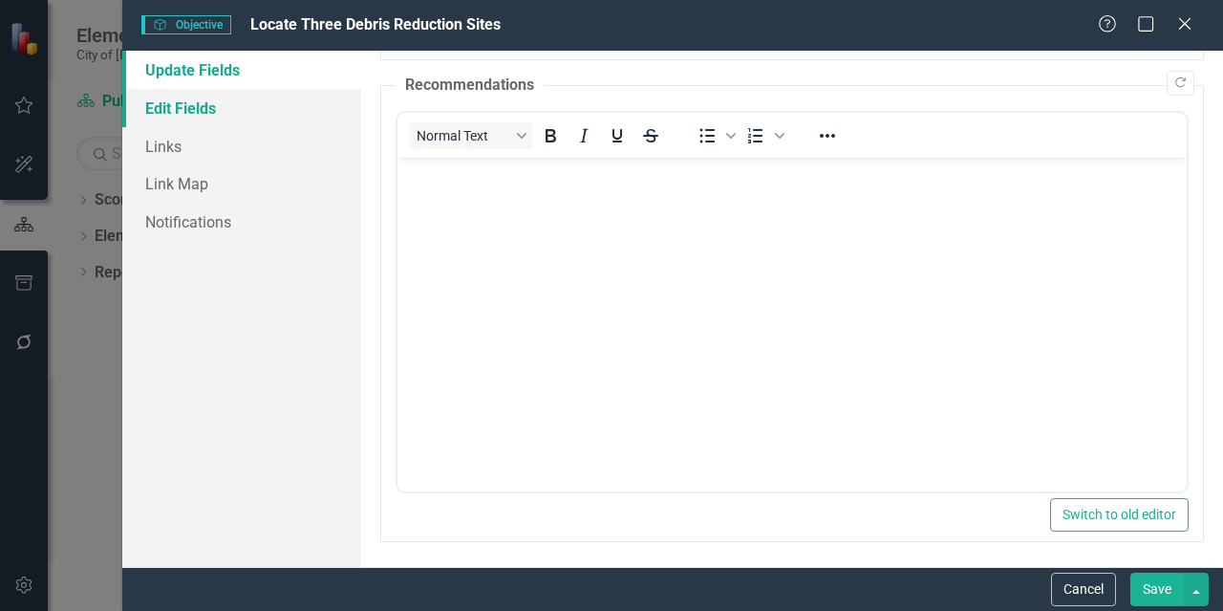
click at [212, 119] on link "Edit Fields" at bounding box center [241, 108] width 239 height 38
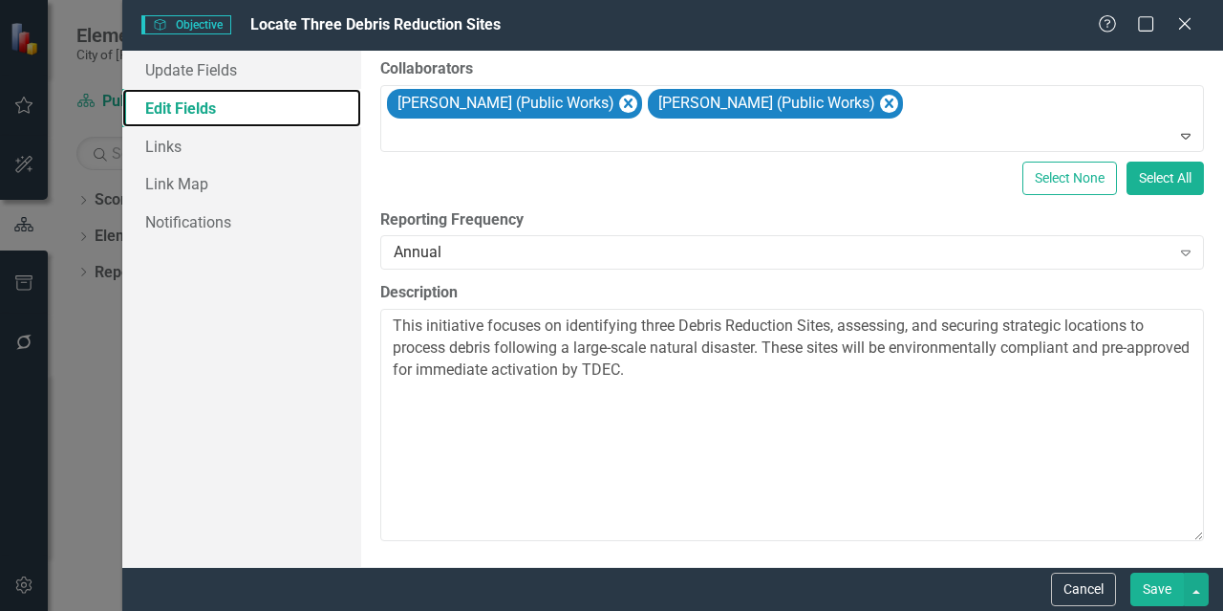
scroll to position [0, 0]
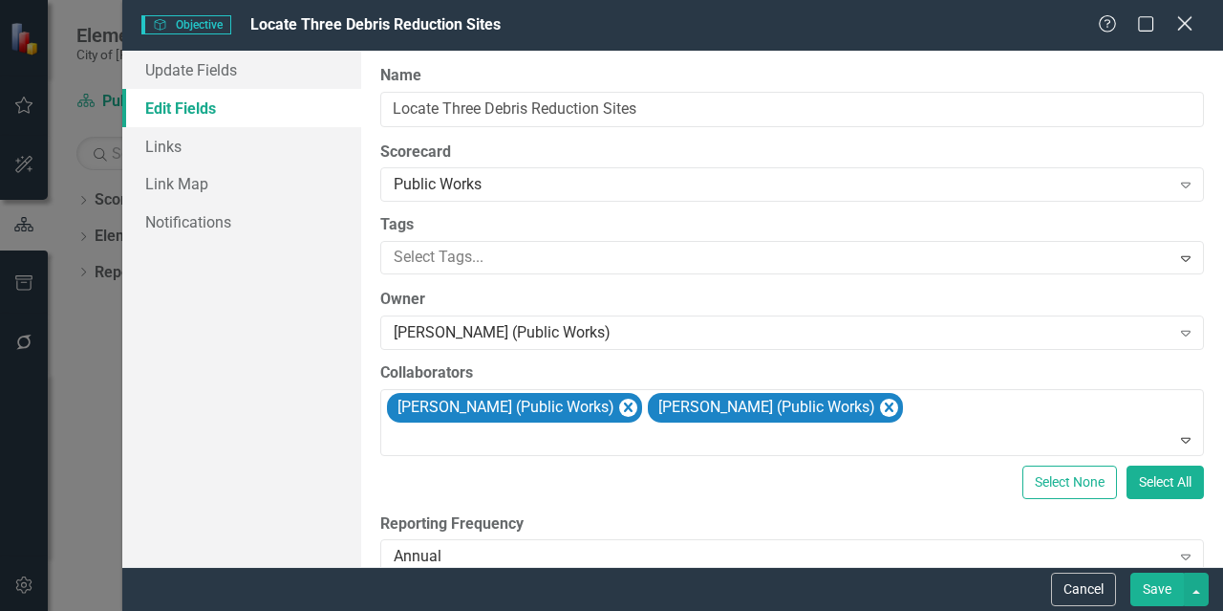
click at [1179, 21] on icon "Close" at bounding box center [1185, 23] width 24 height 18
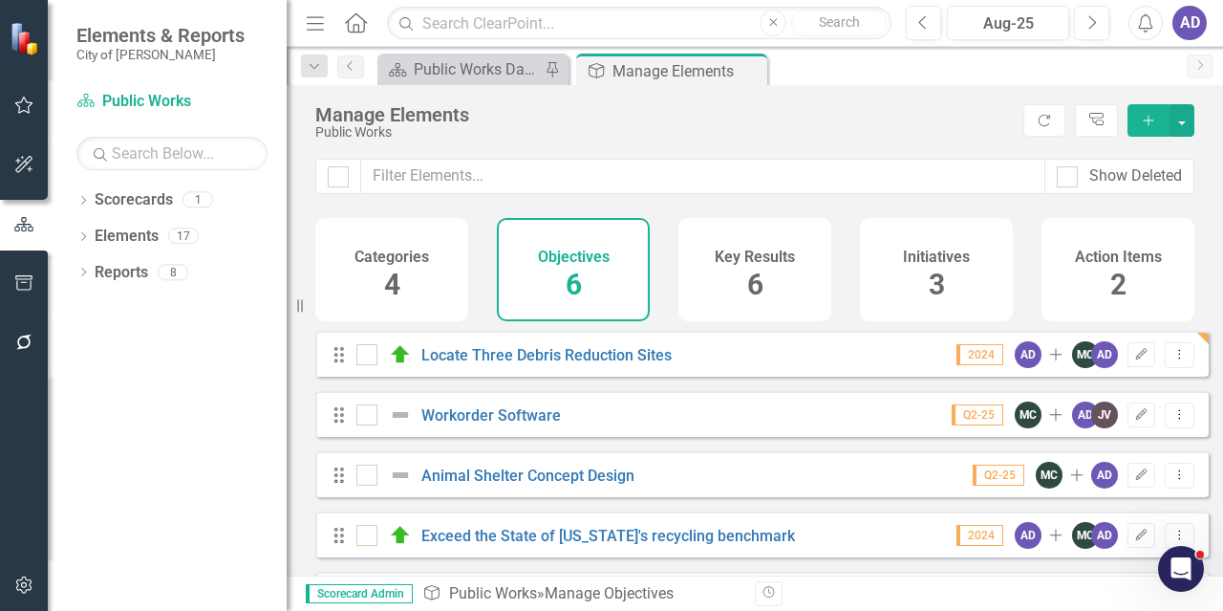
click at [793, 257] on h4 "Key Results" at bounding box center [755, 256] width 80 height 17
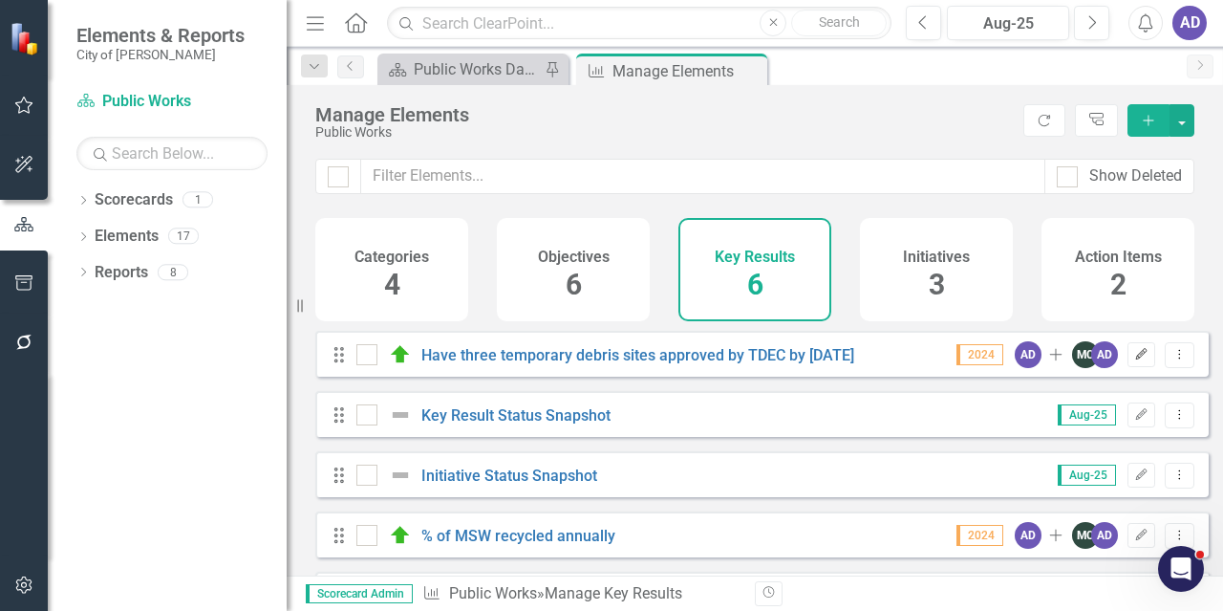
click at [1134, 360] on icon "Edit" at bounding box center [1141, 354] width 14 height 11
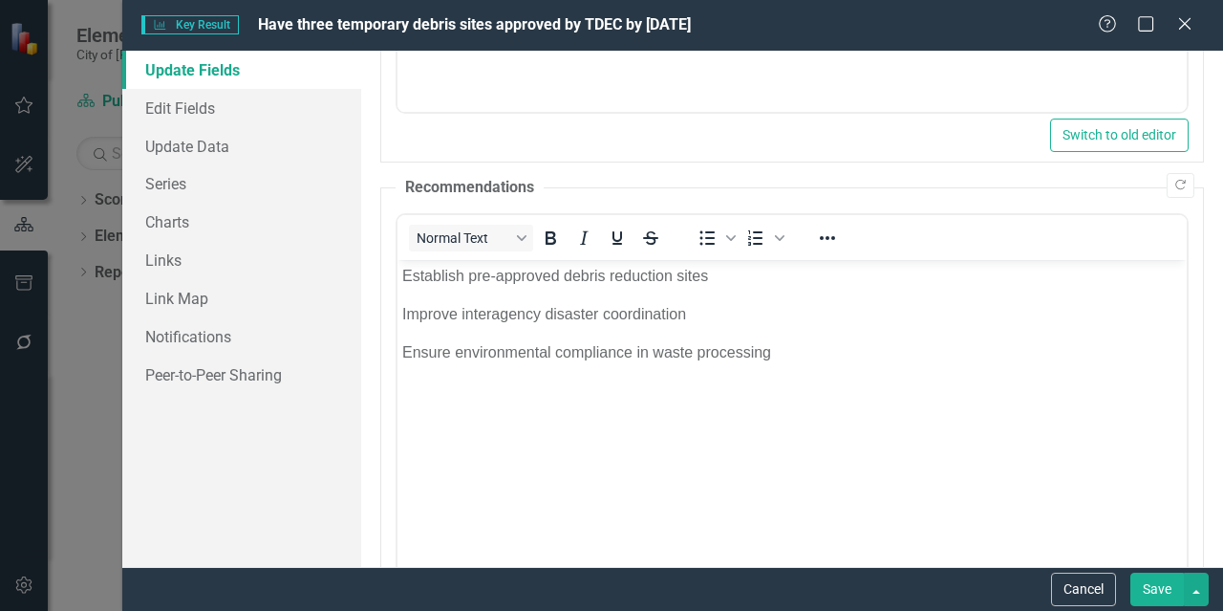
scroll to position [573, 0]
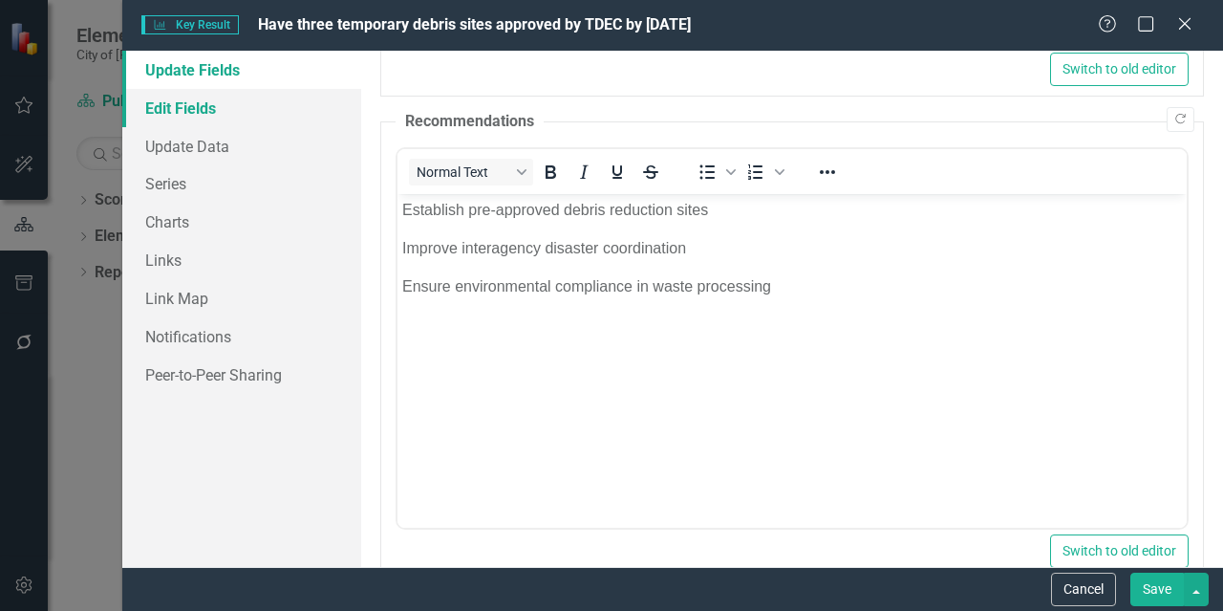
click at [175, 102] on link "Edit Fields" at bounding box center [241, 108] width 239 height 38
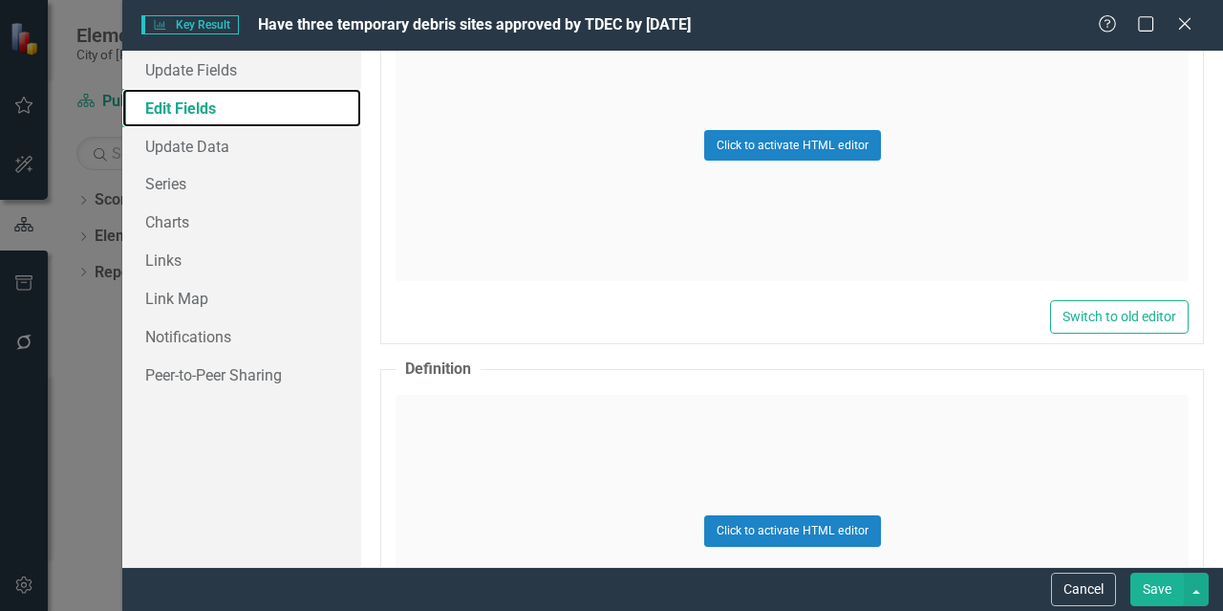
scroll to position [2477, 0]
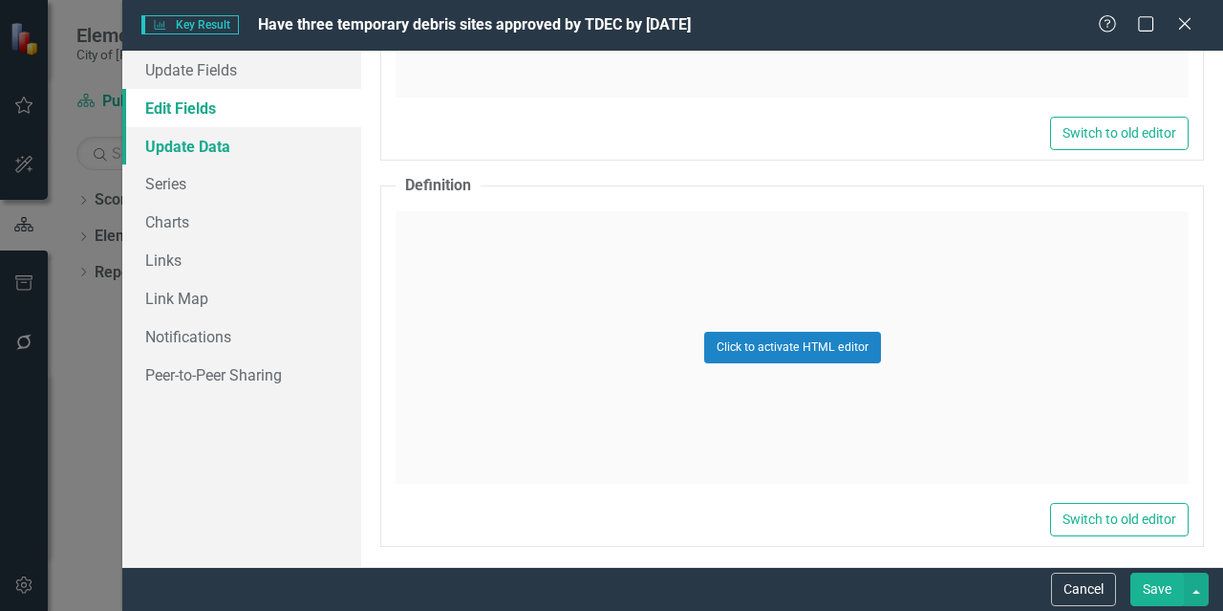
click at [217, 147] on link "Update Data" at bounding box center [241, 146] width 239 height 38
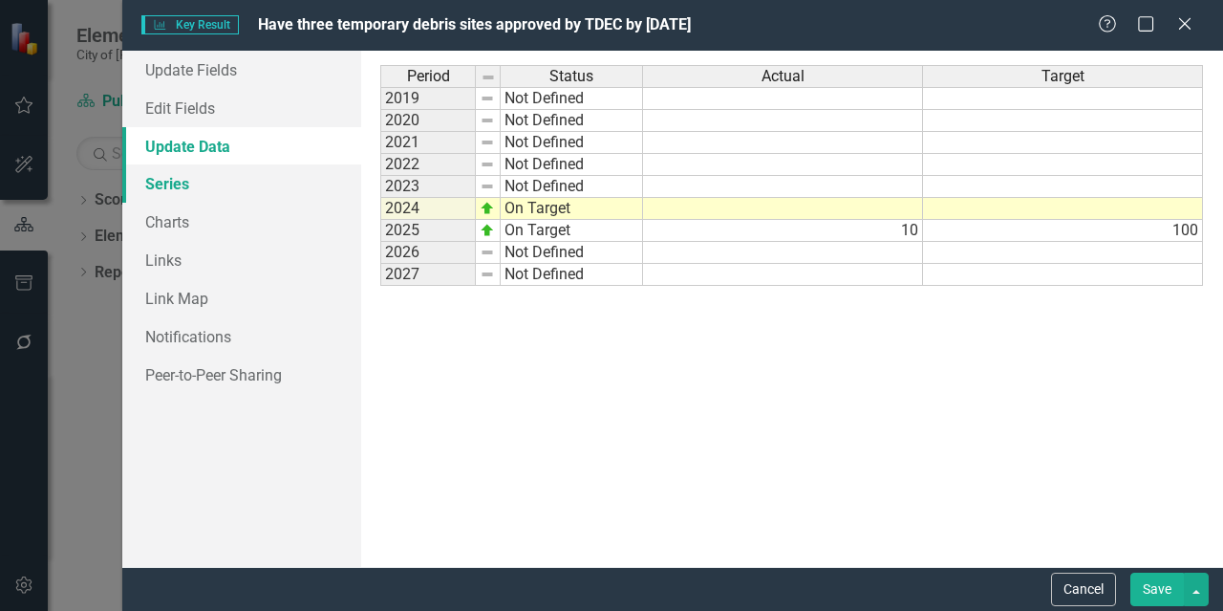
click at [162, 182] on link "Series" at bounding box center [241, 183] width 239 height 38
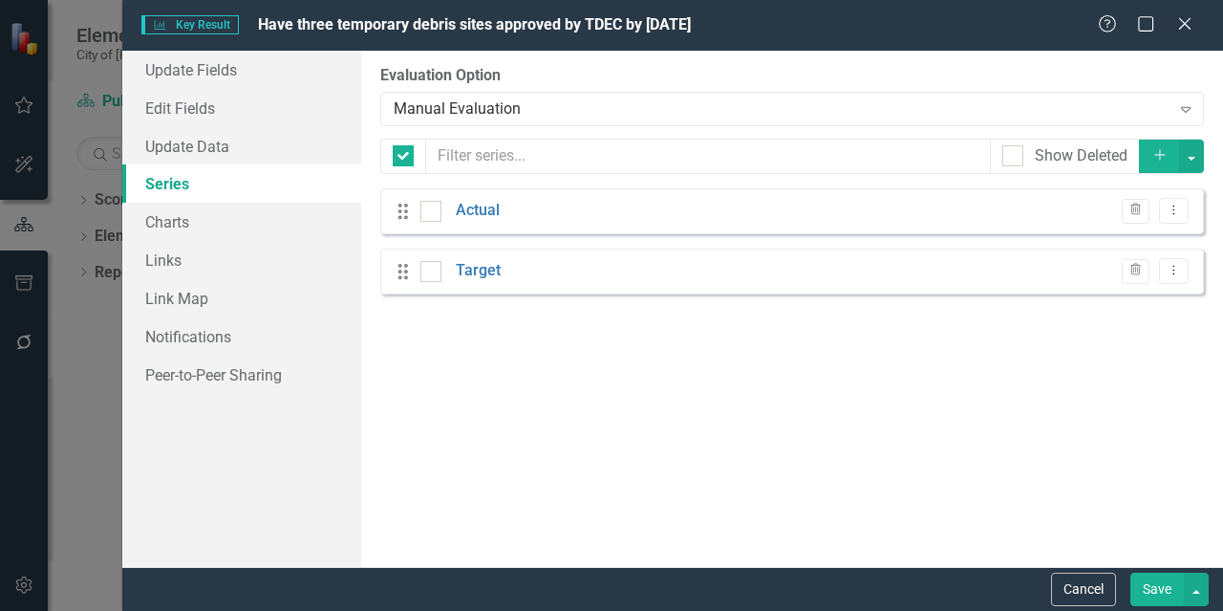
checkbox input "false"
click at [209, 66] on link "Update Fields" at bounding box center [241, 70] width 239 height 38
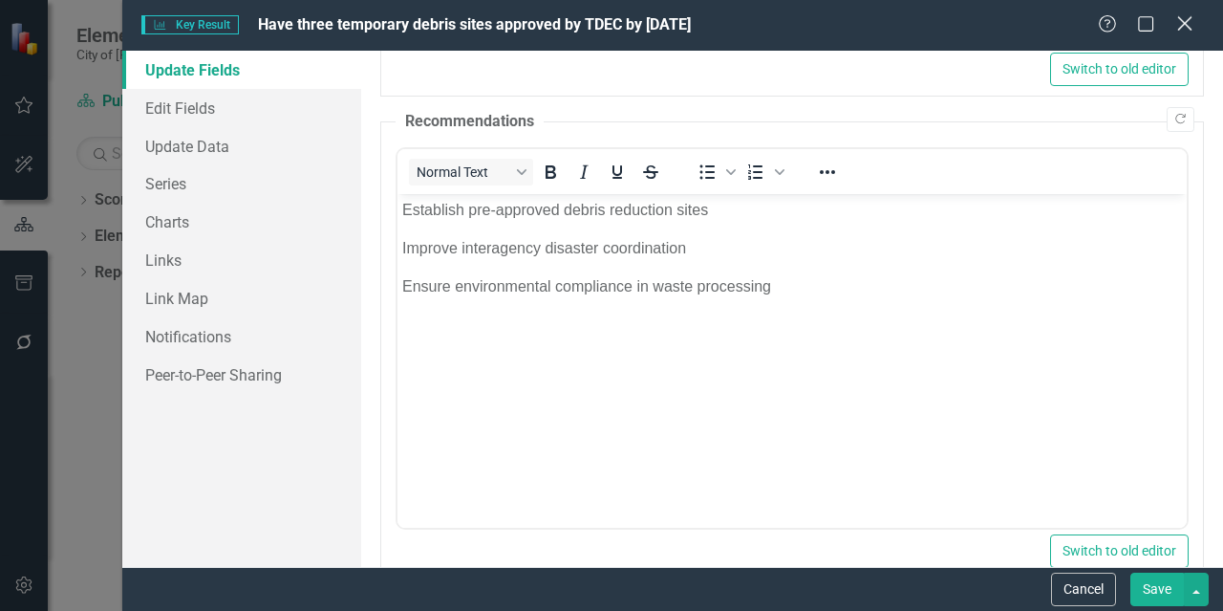
click at [1175, 30] on icon "Close" at bounding box center [1185, 23] width 24 height 18
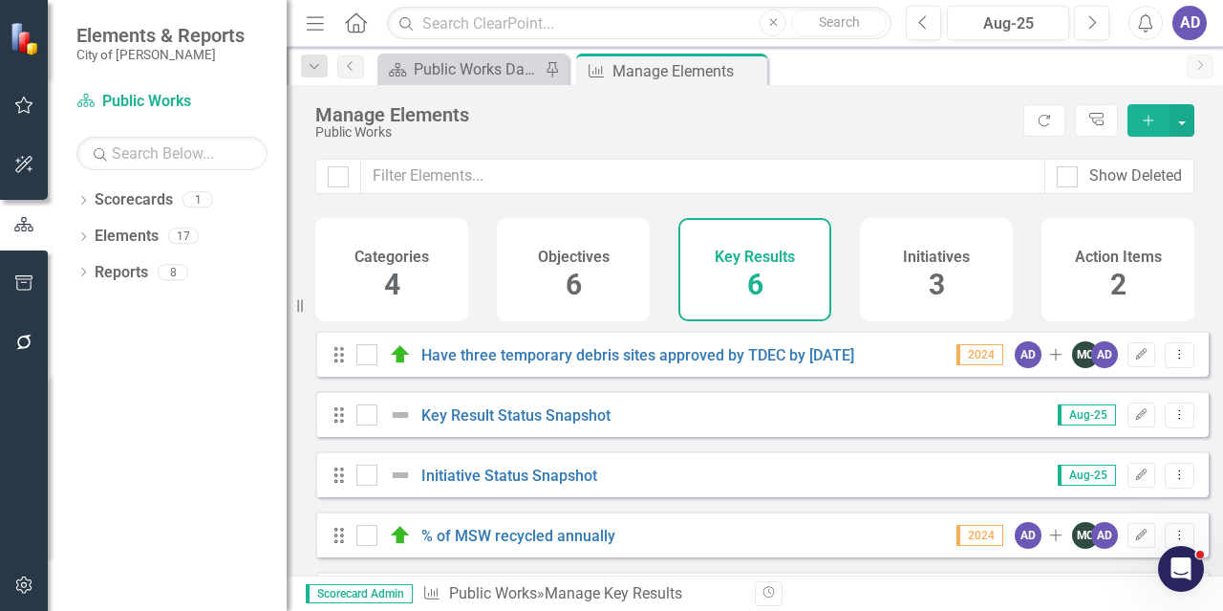
click at [952, 252] on h4 "Initiatives" at bounding box center [936, 256] width 67 height 17
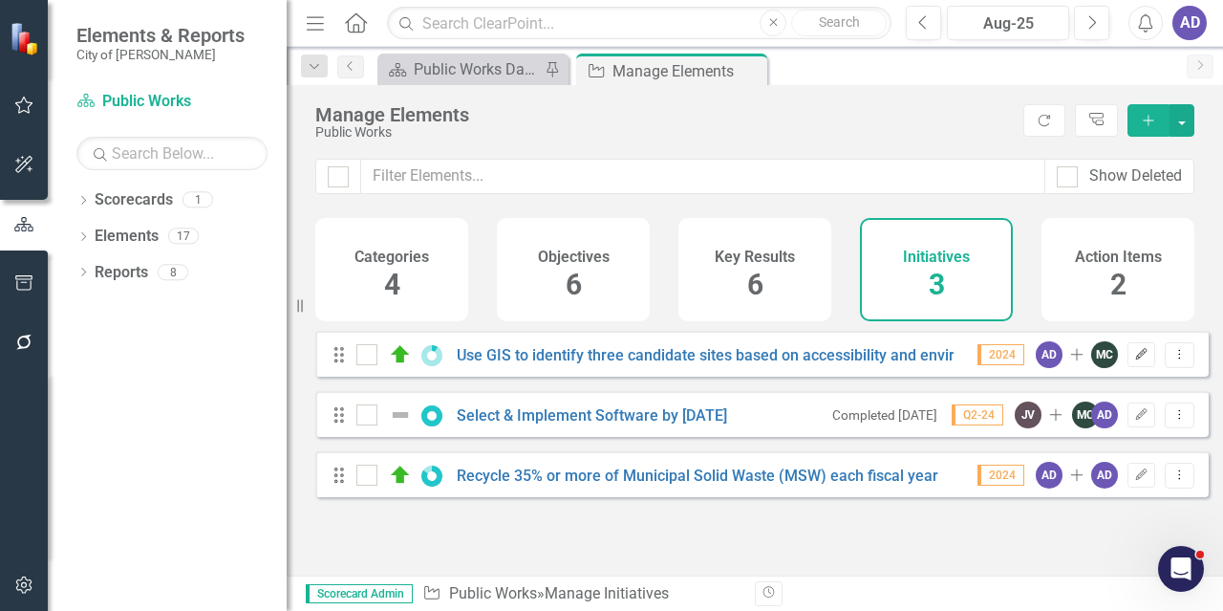
click at [1136, 359] on icon "button" at bounding box center [1141, 353] width 11 height 11
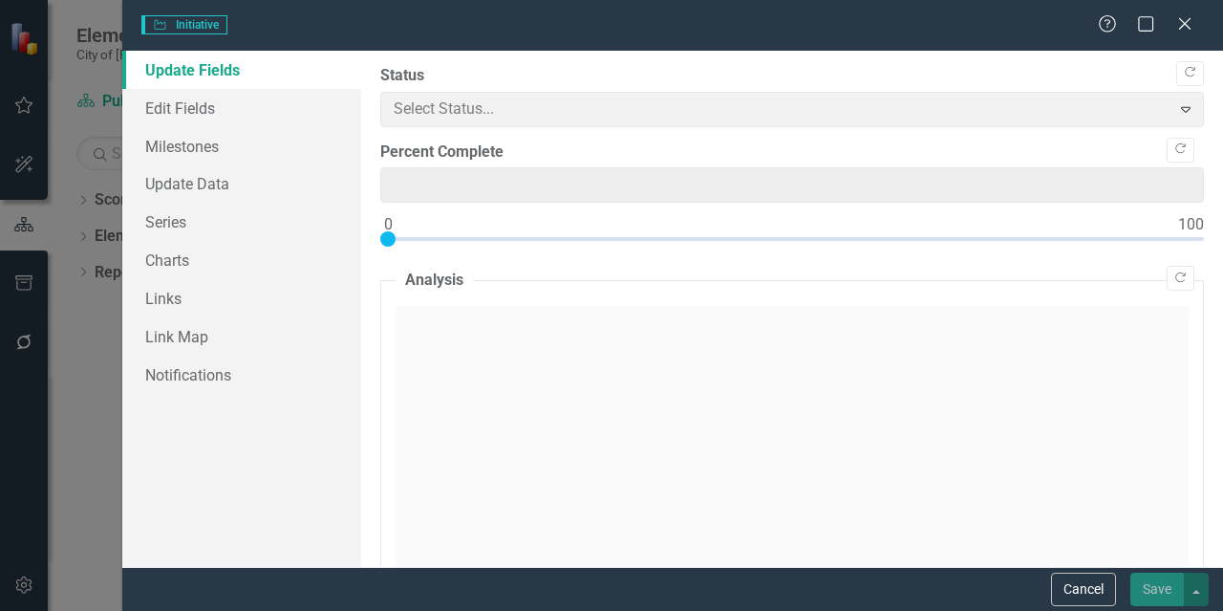
type input "10"
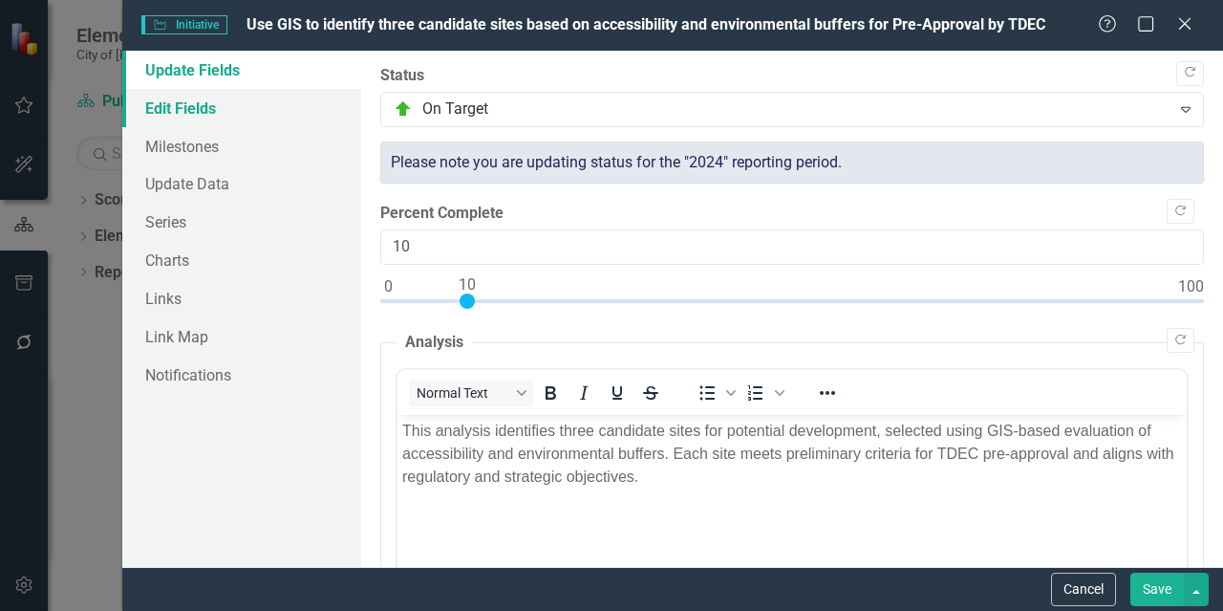
click at [220, 106] on link "Edit Fields" at bounding box center [241, 108] width 239 height 38
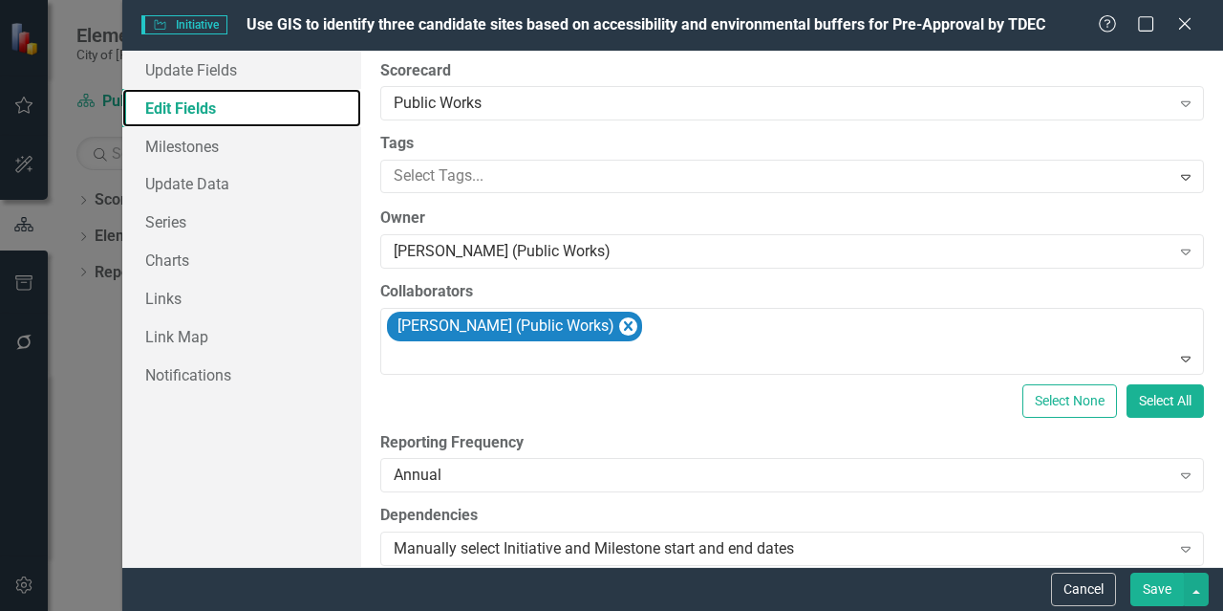
scroll to position [478, 0]
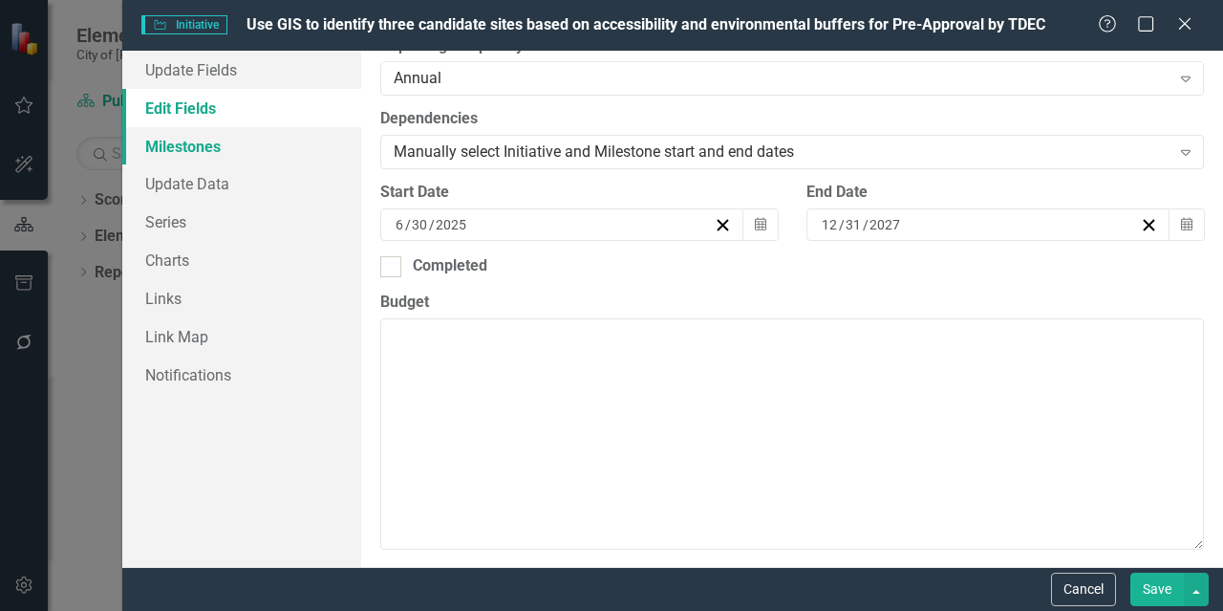
click at [186, 143] on link "Milestones" at bounding box center [241, 146] width 239 height 38
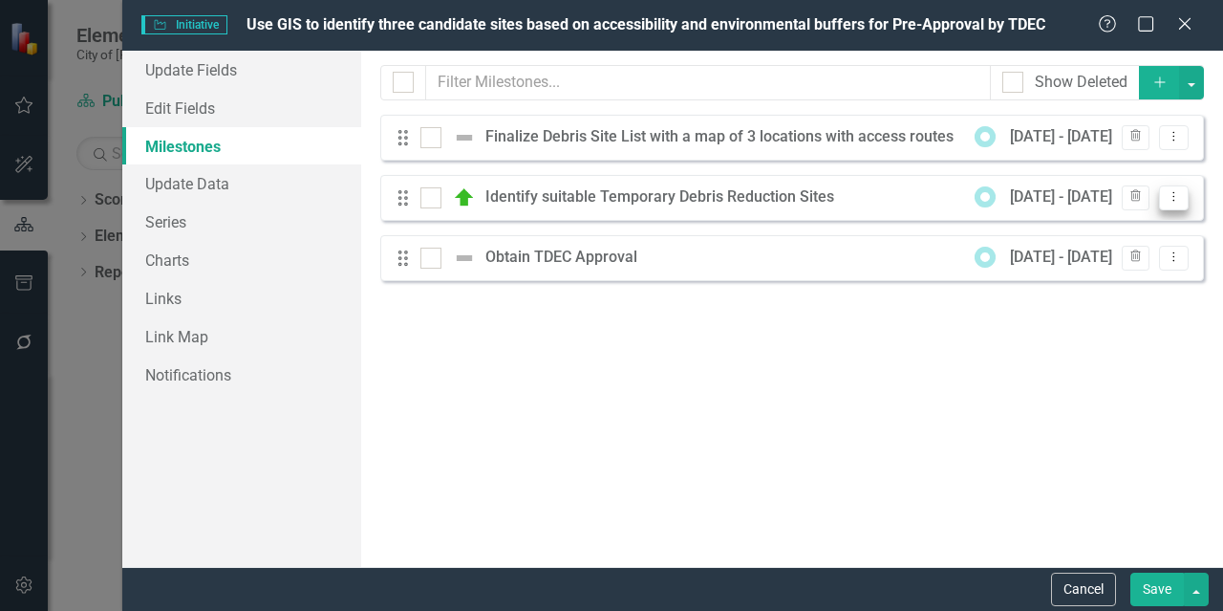
click at [1174, 203] on icon "Dropdown Menu" at bounding box center [1174, 196] width 16 height 12
click at [1170, 204] on button "Dropdown Menu" at bounding box center [1174, 198] width 30 height 26
click at [209, 179] on link "Update Data" at bounding box center [241, 183] width 239 height 38
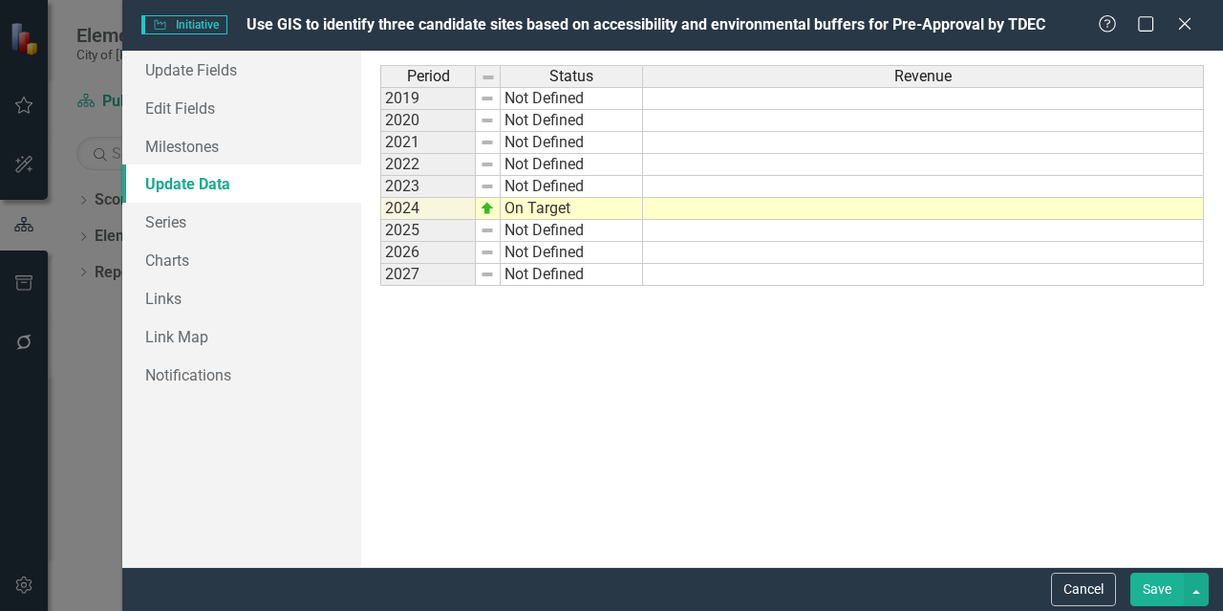
click at [518, 227] on td "Not Defined" at bounding box center [572, 231] width 142 height 22
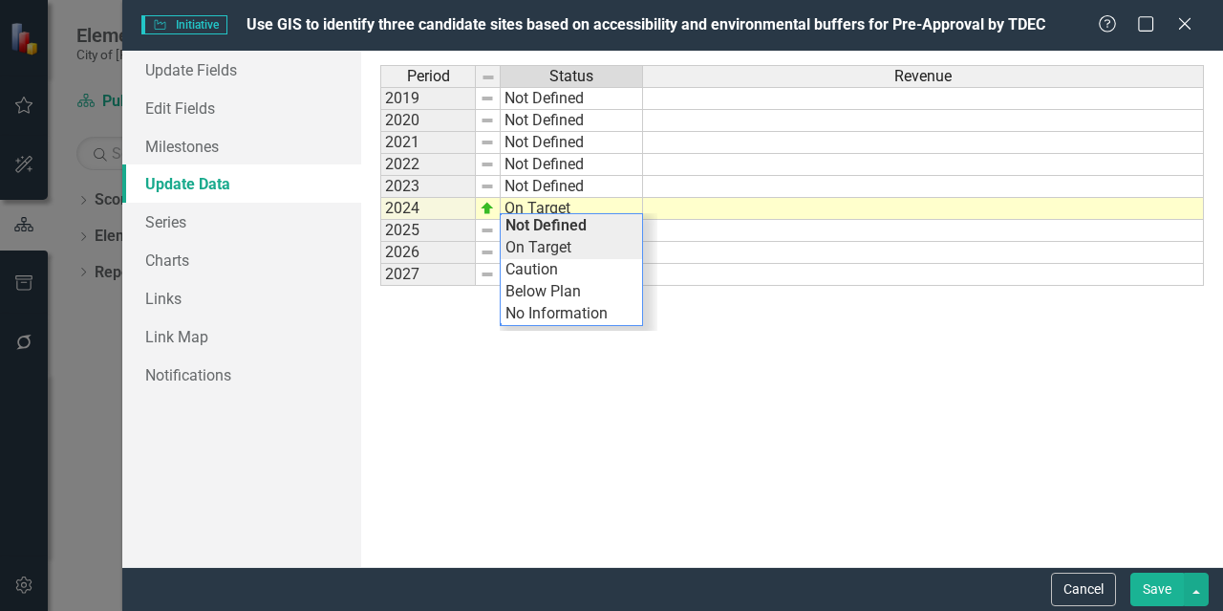
type textarea "On Target"
click at [518, 244] on div "Period Status Revenue 2019 Not Defined 2020 Not Defined 2021 Not Defined 2022 N…" at bounding box center [792, 308] width 824 height 487
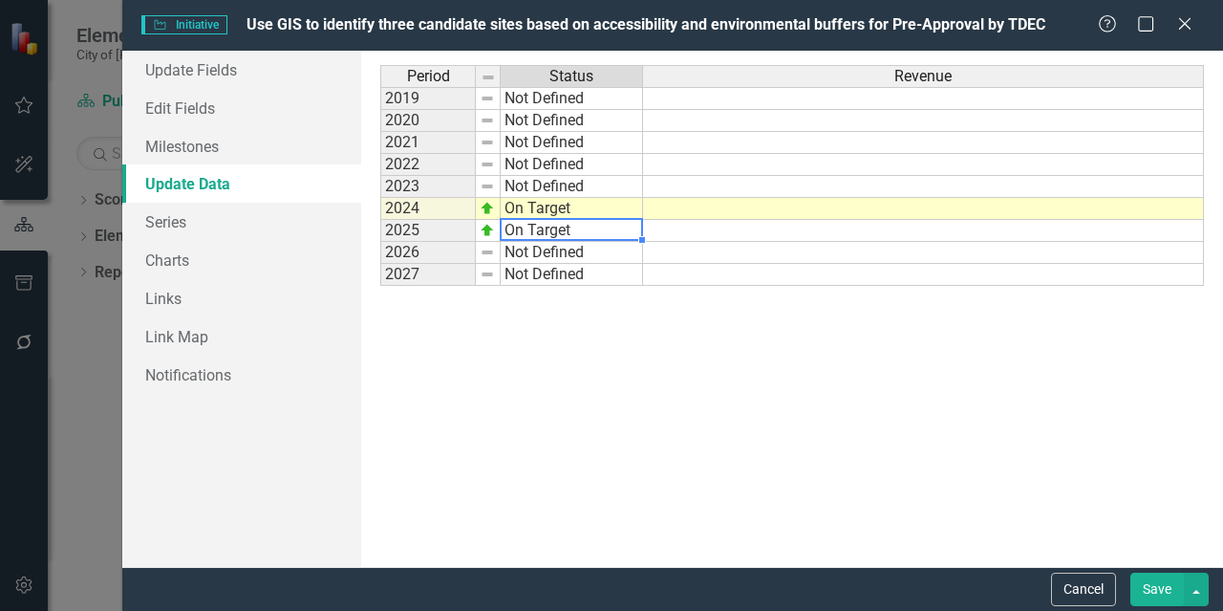
click at [1166, 586] on button "Save" at bounding box center [1158, 588] width 54 height 33
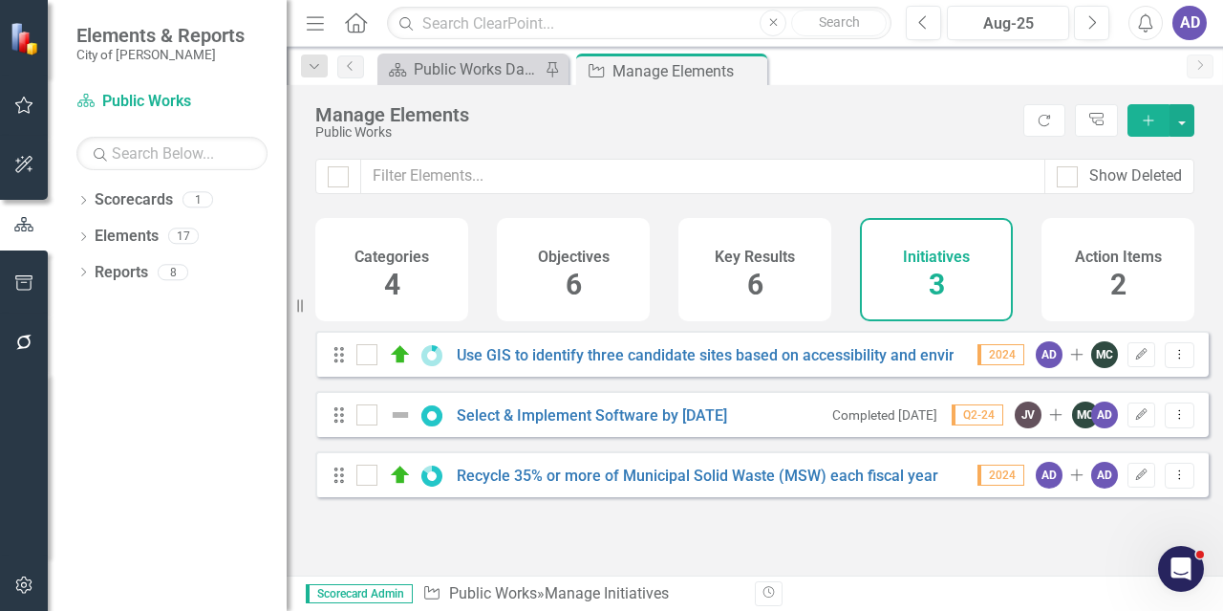
click at [356, 12] on icon at bounding box center [356, 22] width 22 height 20
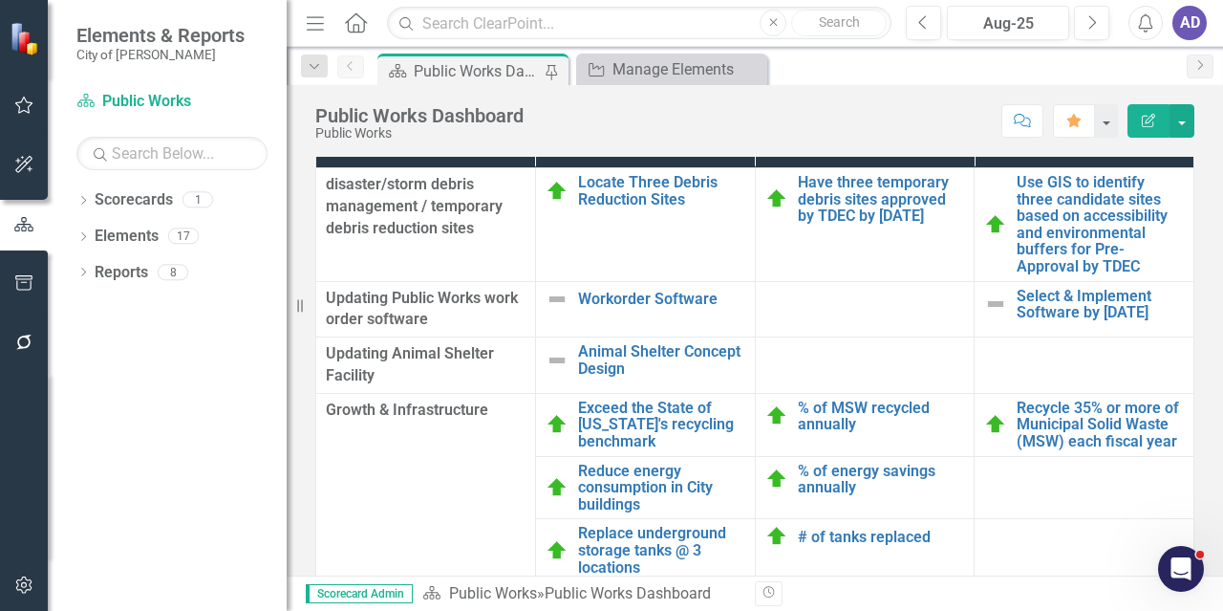
scroll to position [1720, 0]
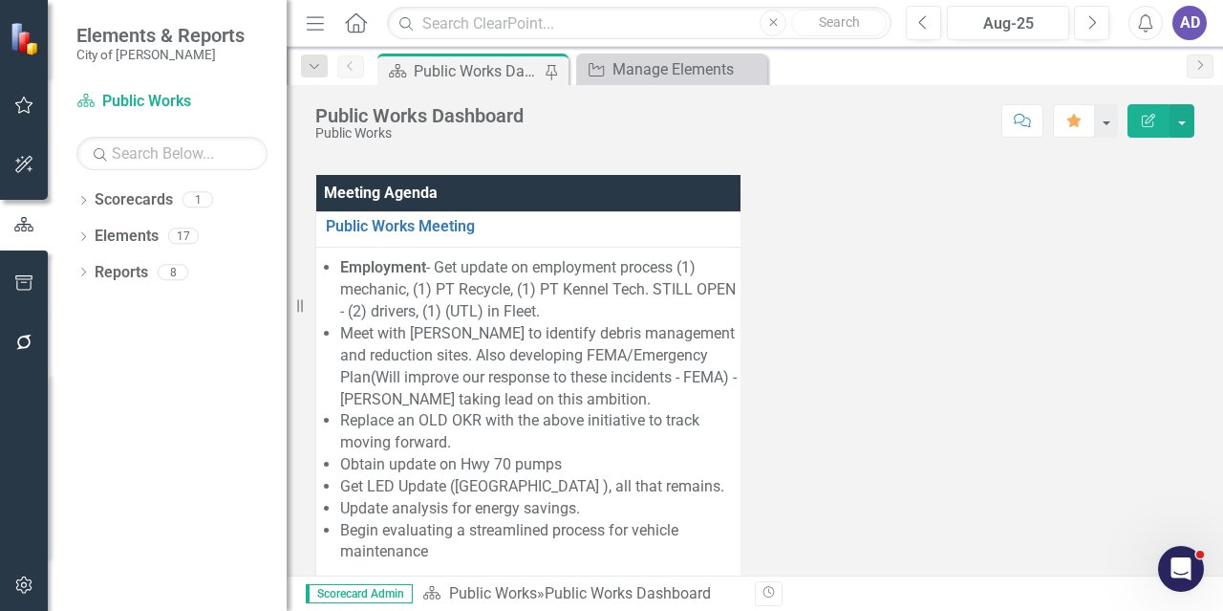
click at [1195, 20] on div "AD" at bounding box center [1190, 23] width 34 height 34
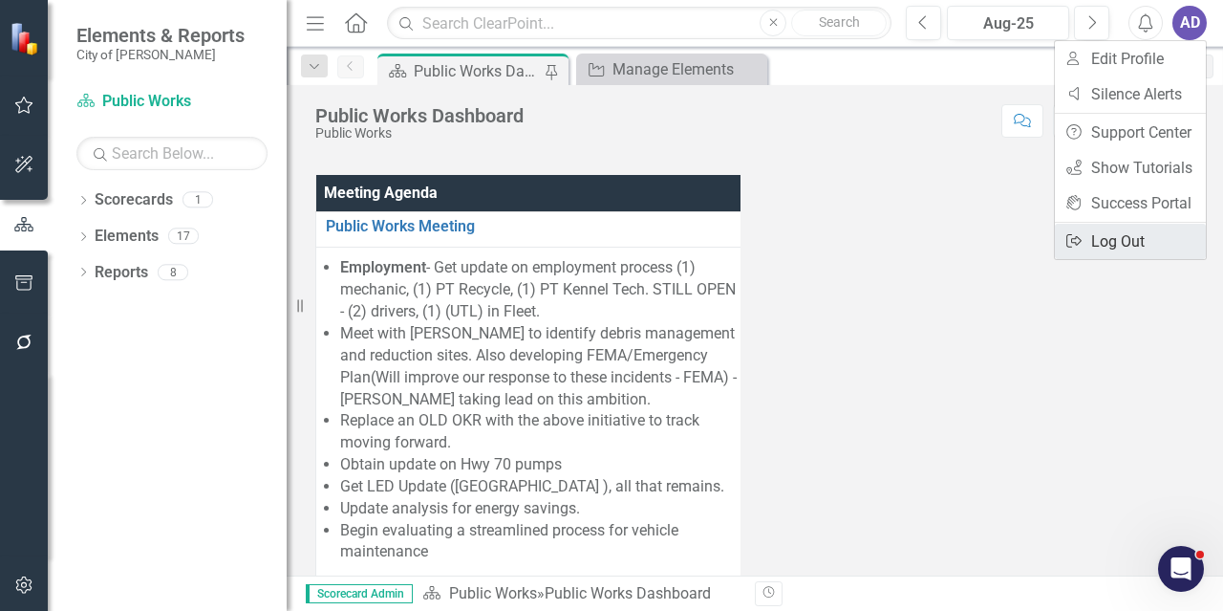
click at [1124, 230] on link "Logout Log Out" at bounding box center [1130, 241] width 151 height 35
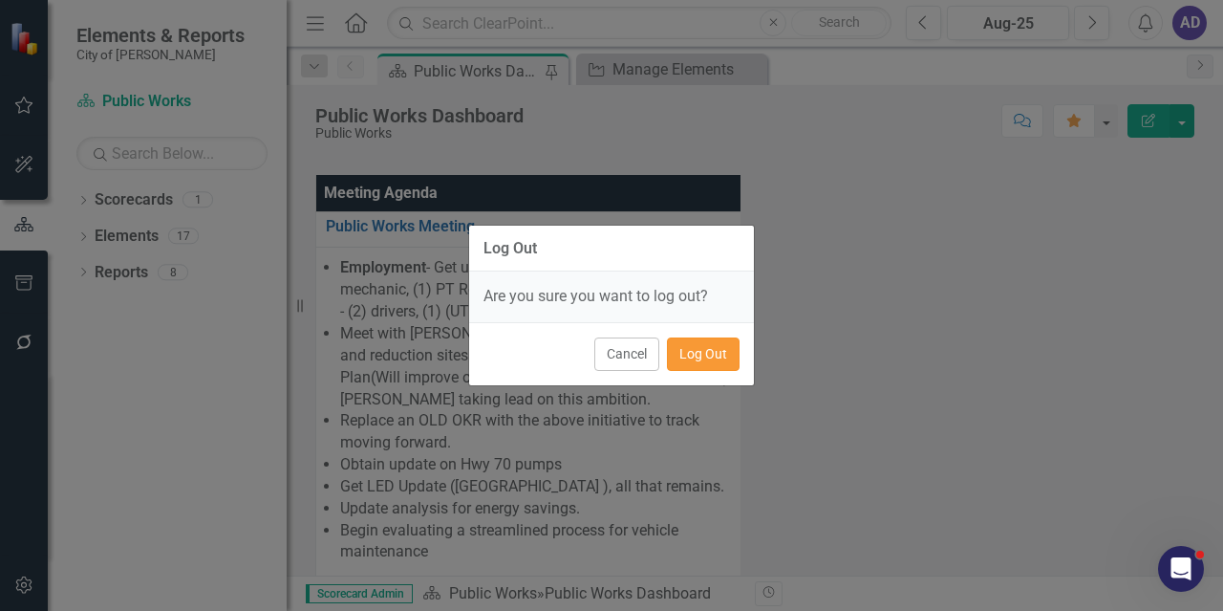
click at [715, 355] on button "Log Out" at bounding box center [703, 353] width 73 height 33
